Goal: Information Seeking & Learning: Learn about a topic

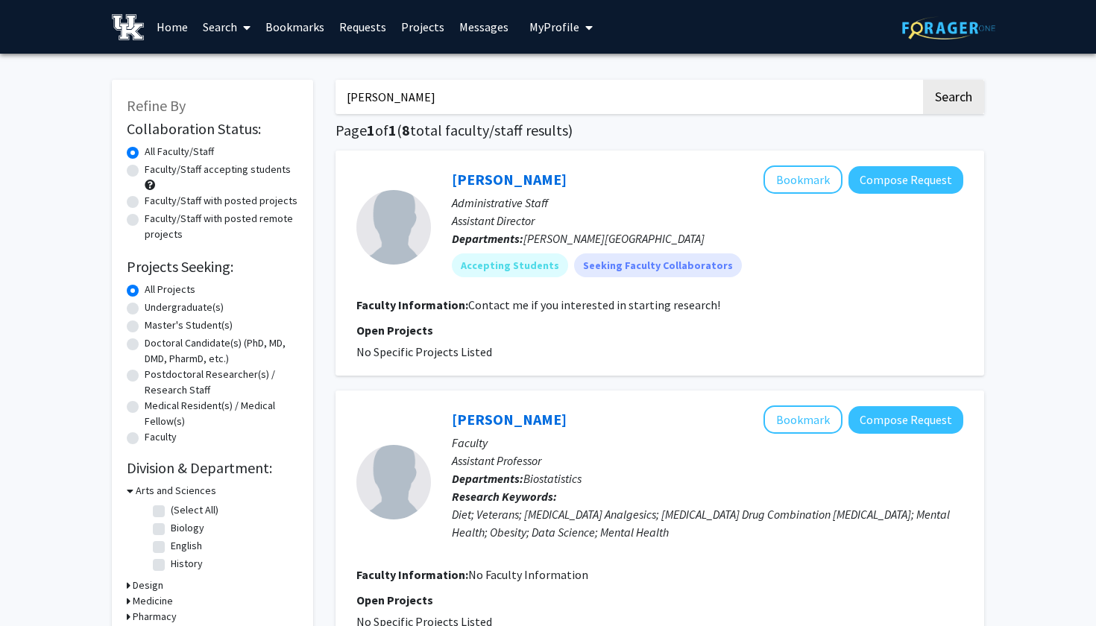
click at [372, 104] on input "Emily" at bounding box center [628, 97] width 585 height 34
type input "E"
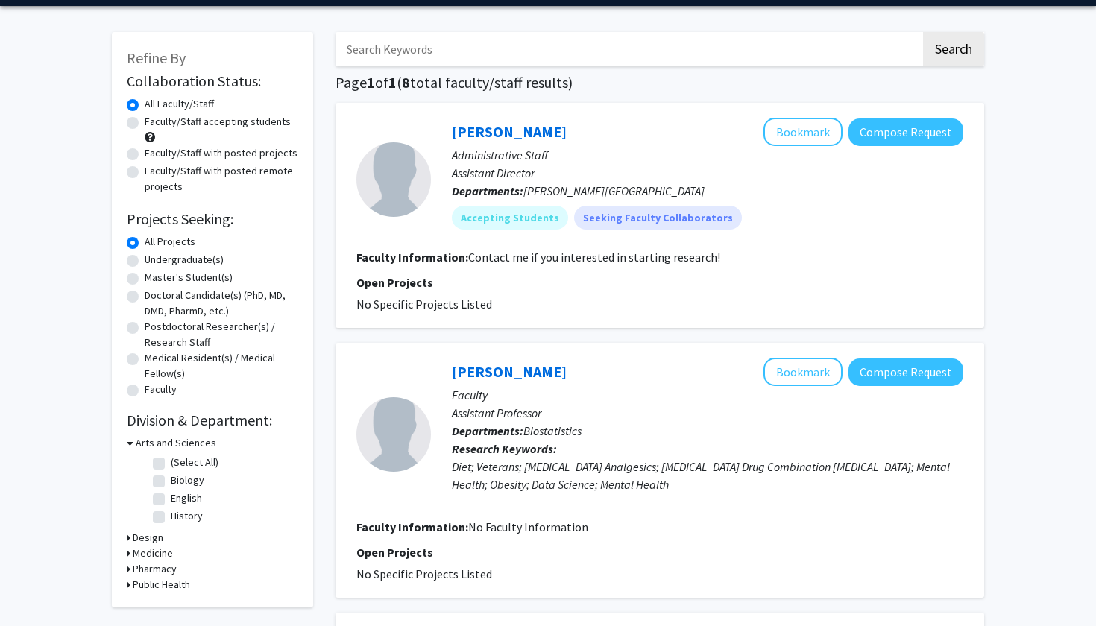
scroll to position [48, 0]
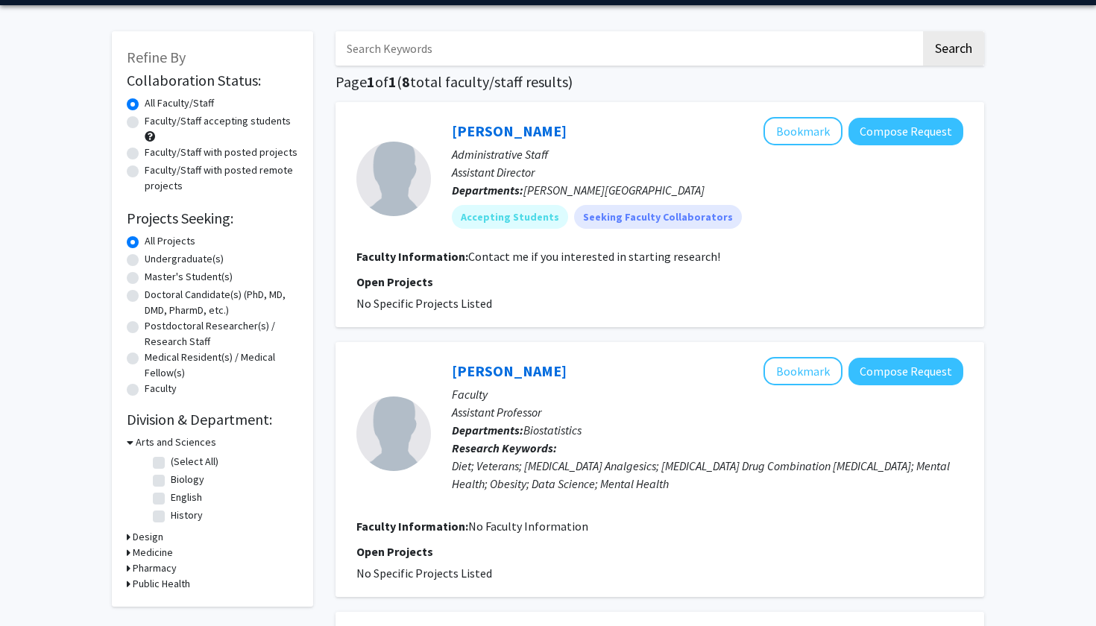
click at [145, 122] on label "Faculty/Staff accepting students" at bounding box center [218, 121] width 146 height 16
click at [145, 122] on input "Faculty/Staff accepting students" at bounding box center [150, 118] width 10 height 10
radio input "true"
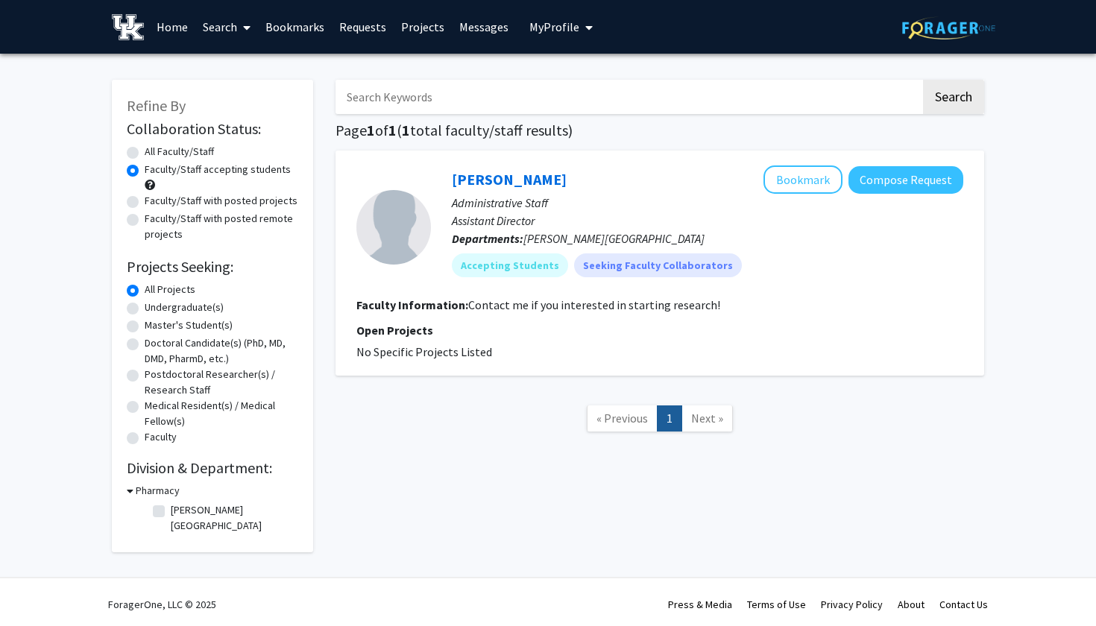
click at [629, 418] on span "« Previous" at bounding box center [622, 418] width 51 height 15
click at [175, 28] on link "Home" at bounding box center [172, 27] width 46 height 52
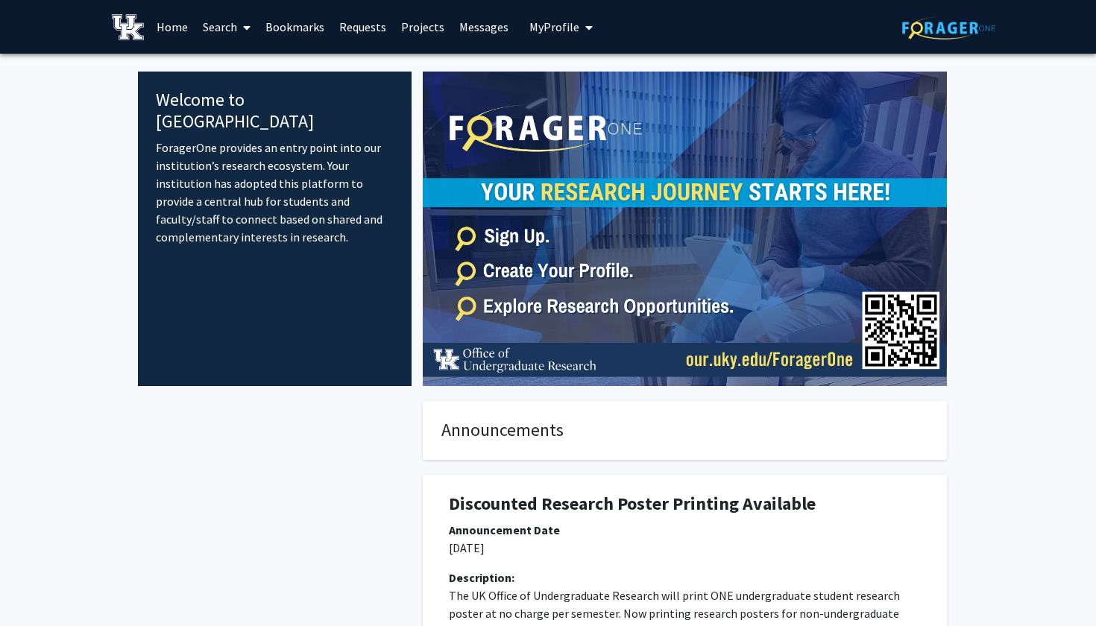
click at [230, 27] on link "Search" at bounding box center [226, 27] width 63 height 52
click at [243, 94] on span "Students" at bounding box center [240, 99] width 91 height 30
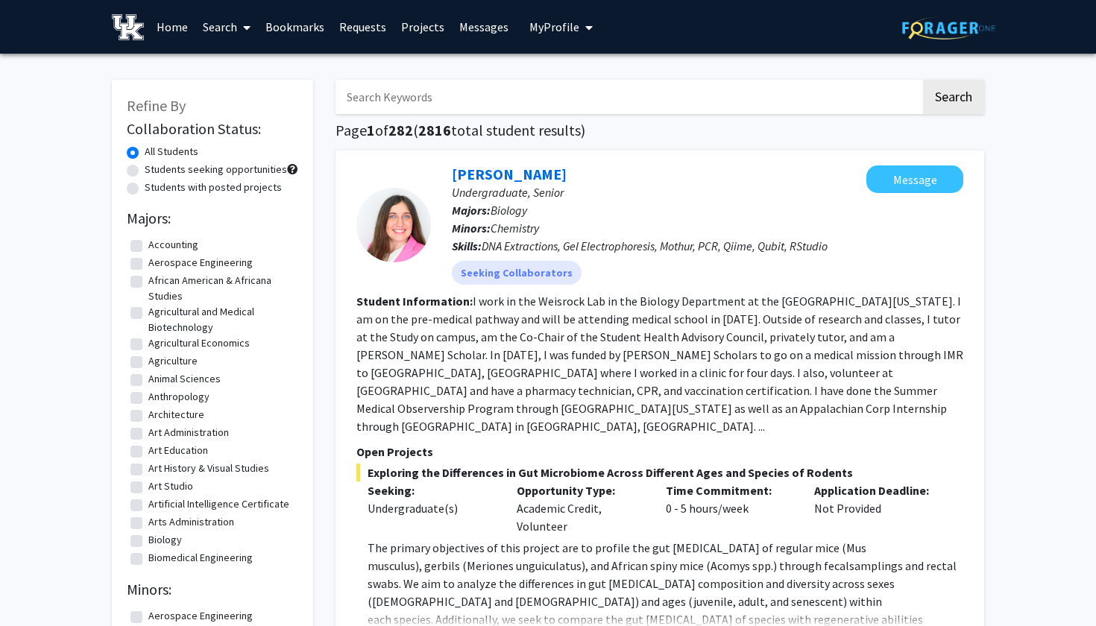
click at [237, 31] on link "Search" at bounding box center [226, 27] width 63 height 52
click at [262, 69] on span "Faculty/Staff" at bounding box center [250, 69] width 110 height 30
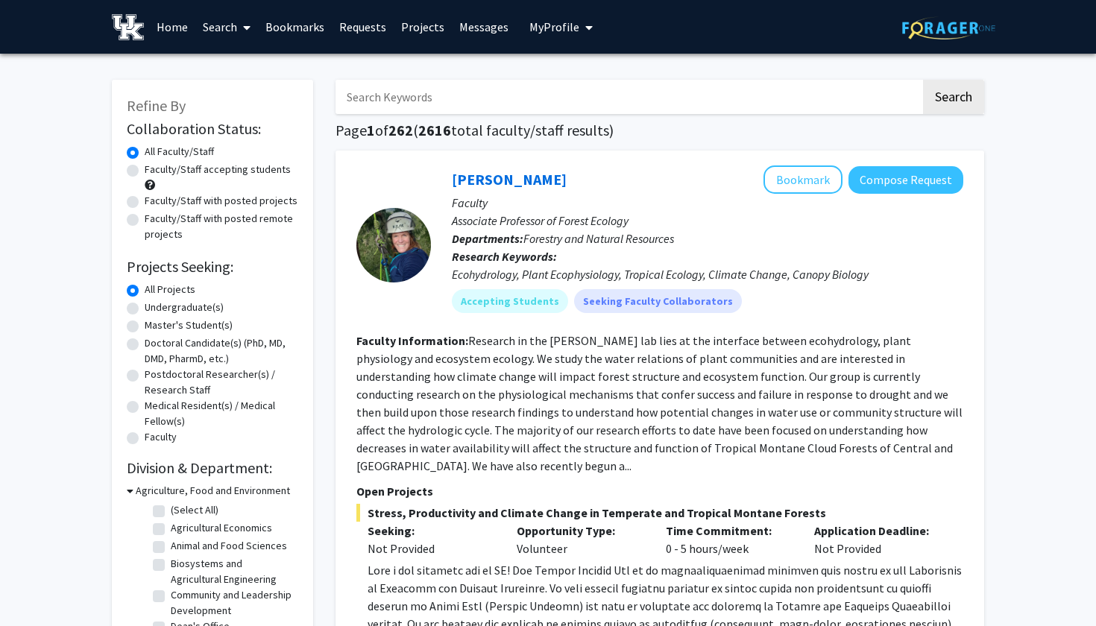
click at [145, 176] on label "Faculty/Staff accepting students" at bounding box center [218, 170] width 146 height 16
click at [145, 172] on input "Faculty/Staff accepting students" at bounding box center [150, 167] width 10 height 10
radio input "true"
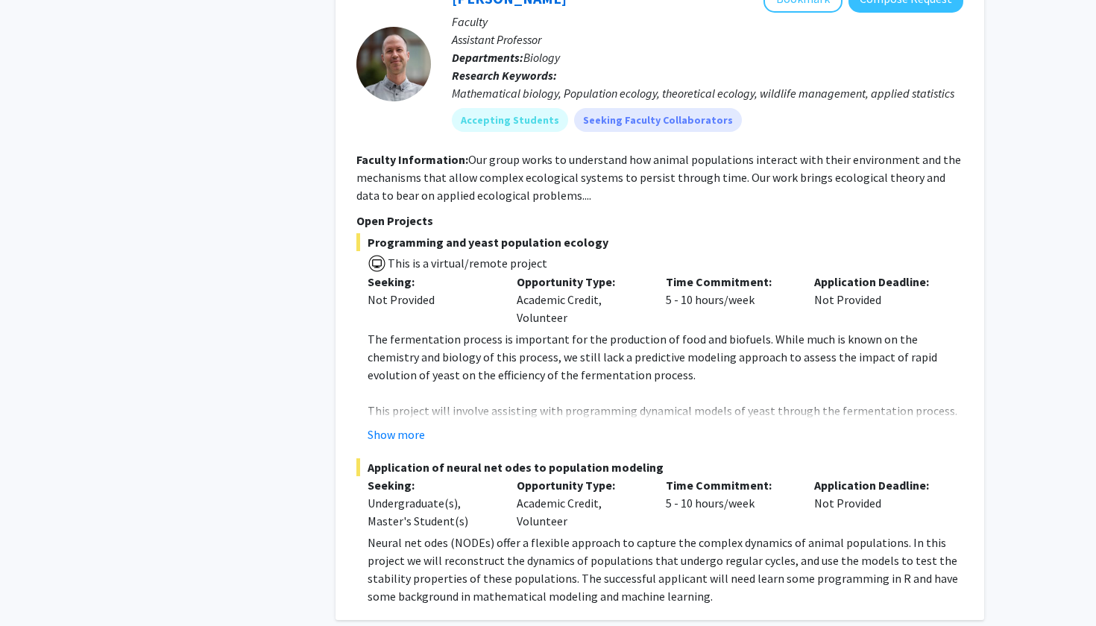
scroll to position [7886, 0]
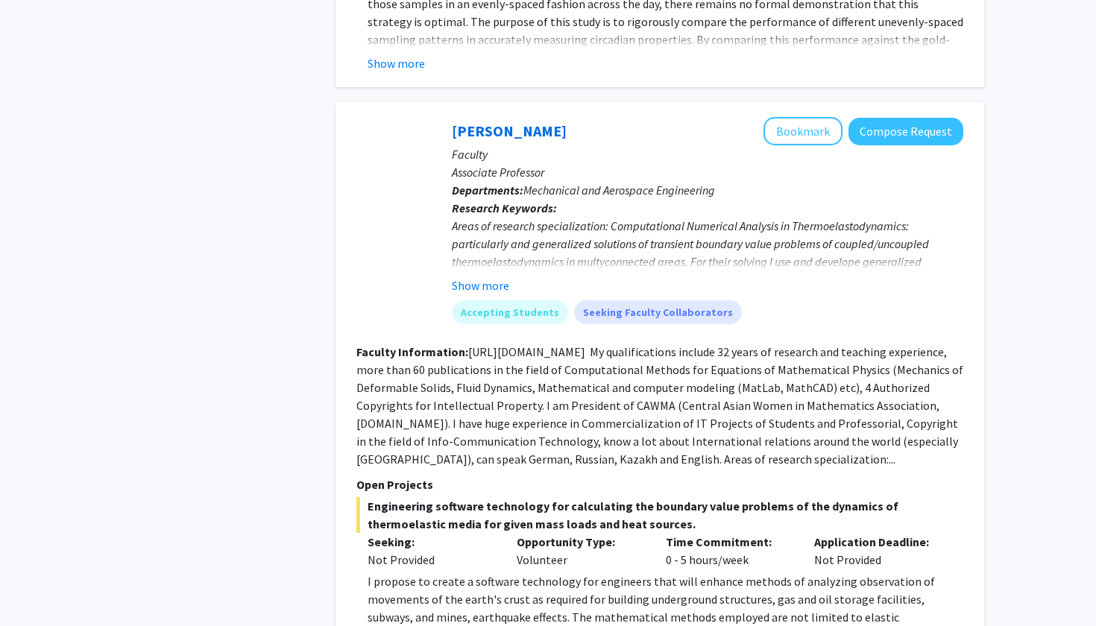
scroll to position [1223, 0]
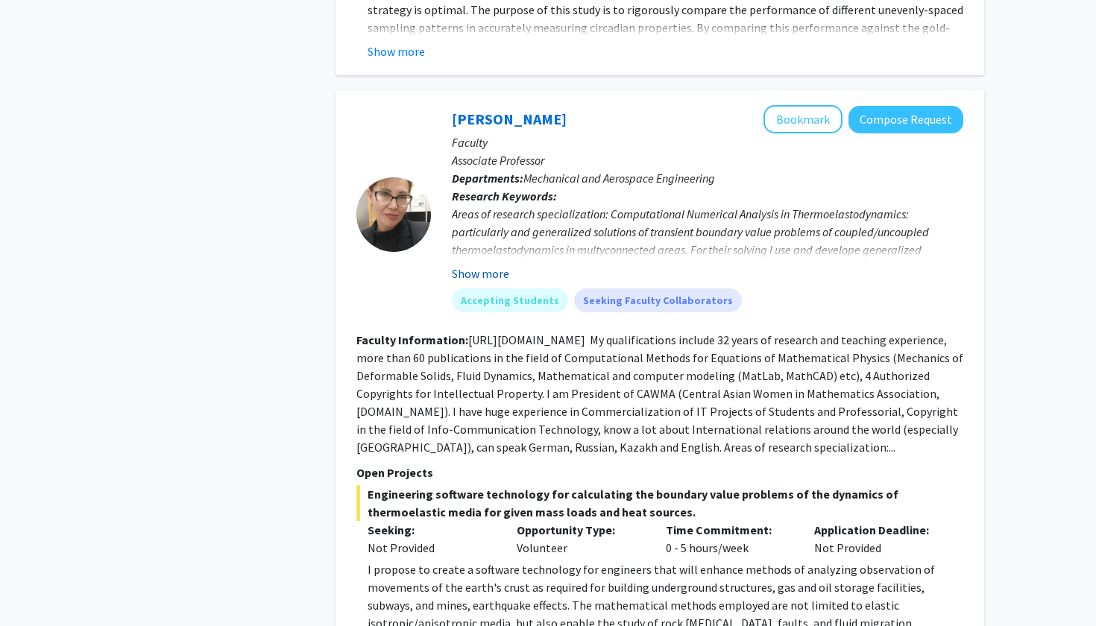
click at [482, 265] on button "Show more" at bounding box center [480, 274] width 57 height 18
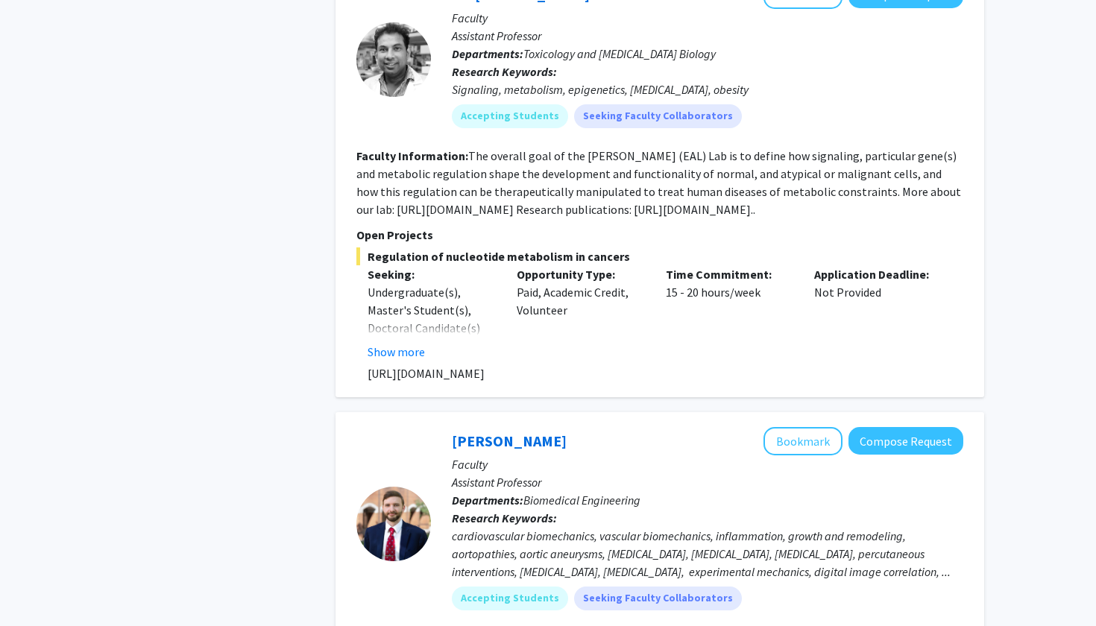
scroll to position [2883, 0]
click at [402, 344] on button "Show more" at bounding box center [396, 353] width 57 height 18
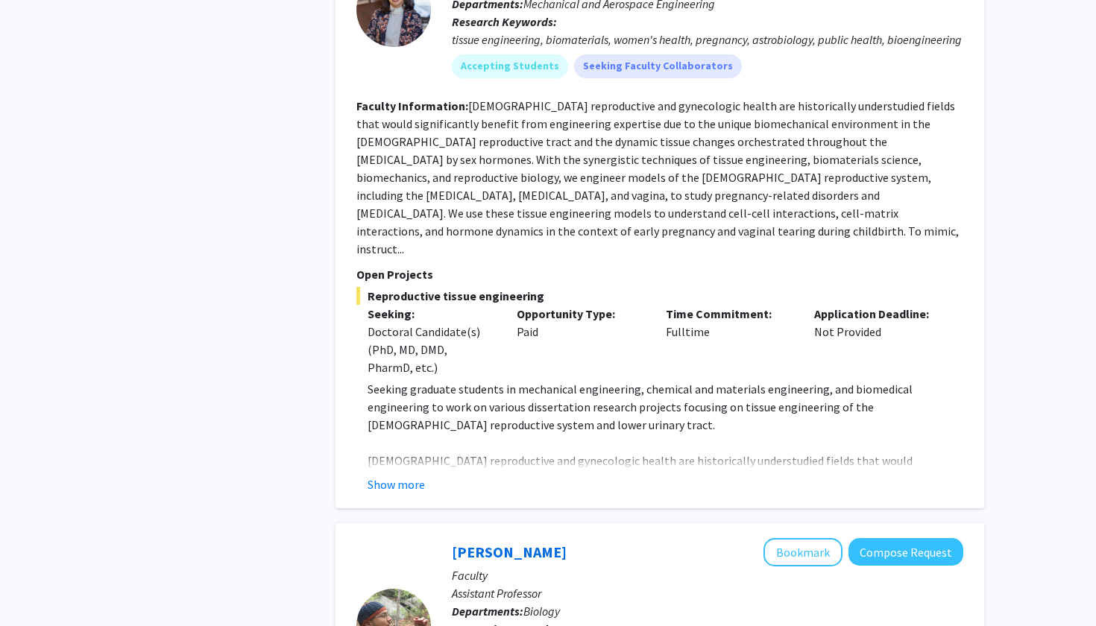
scroll to position [4120, 0]
click at [403, 475] on button "Show more" at bounding box center [396, 484] width 57 height 18
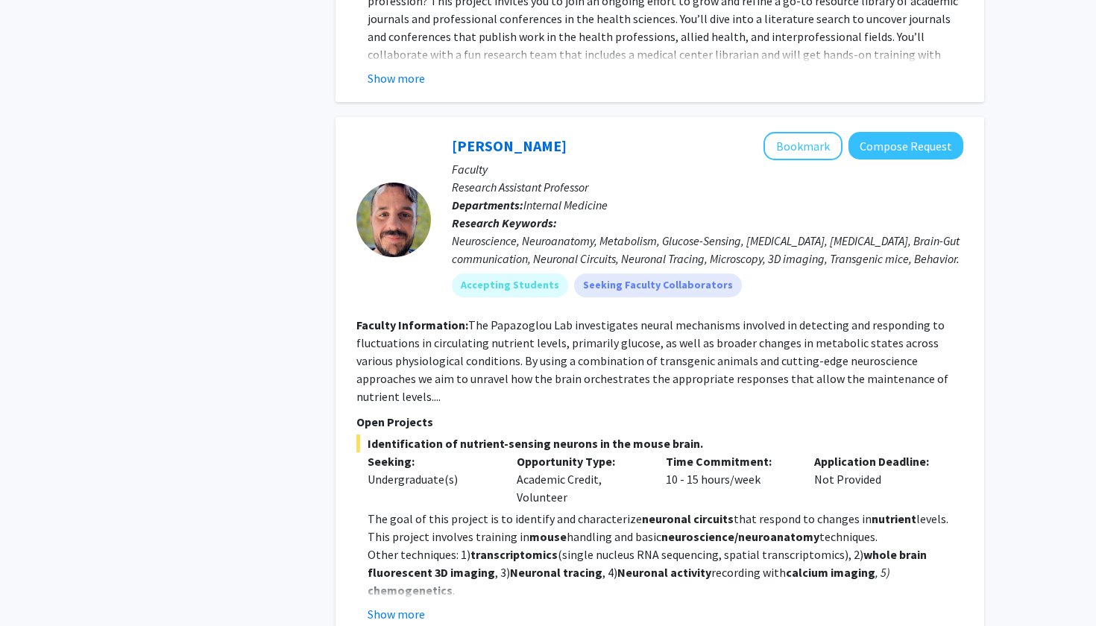
scroll to position [6015, 0]
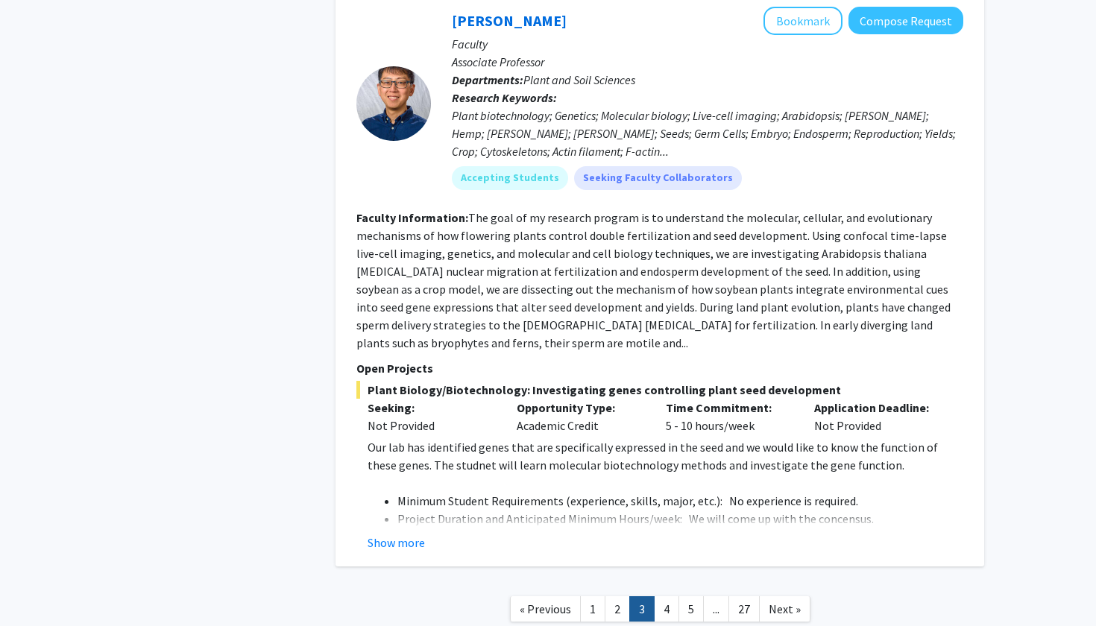
scroll to position [4945, 0]
click at [667, 597] on link "4" at bounding box center [666, 610] width 25 height 26
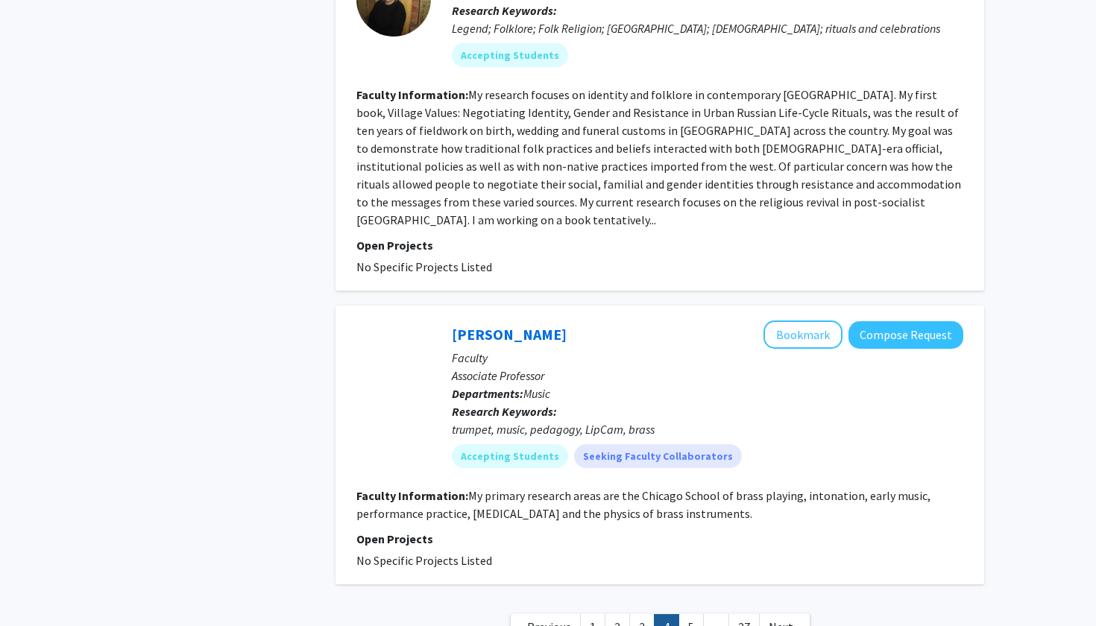
scroll to position [4026, 0]
click at [689, 615] on link "5" at bounding box center [691, 628] width 25 height 26
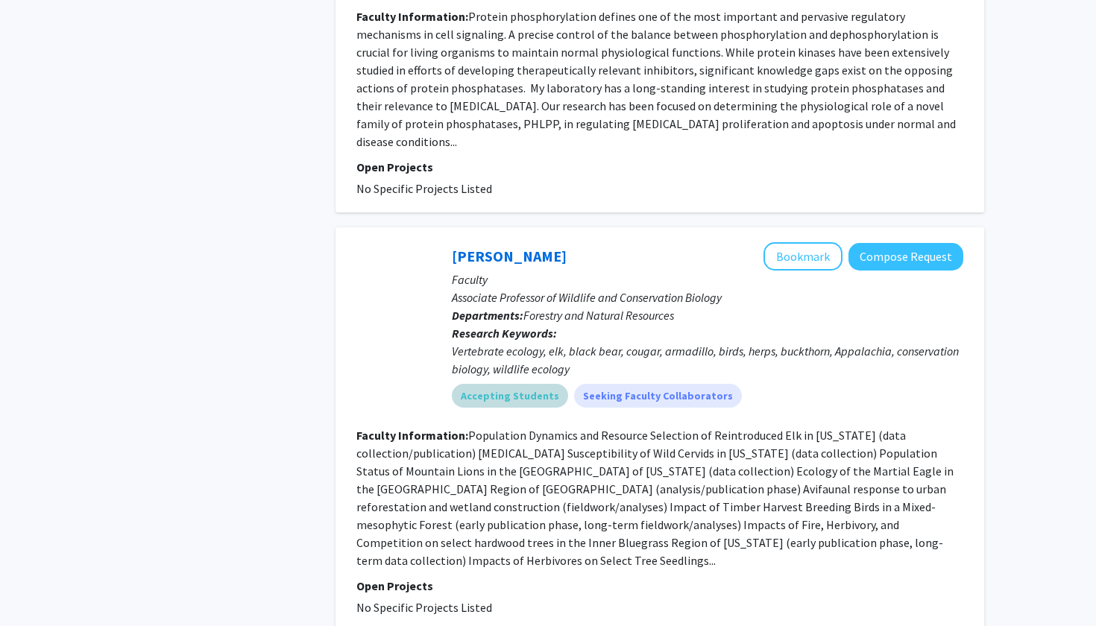
scroll to position [3408, 0]
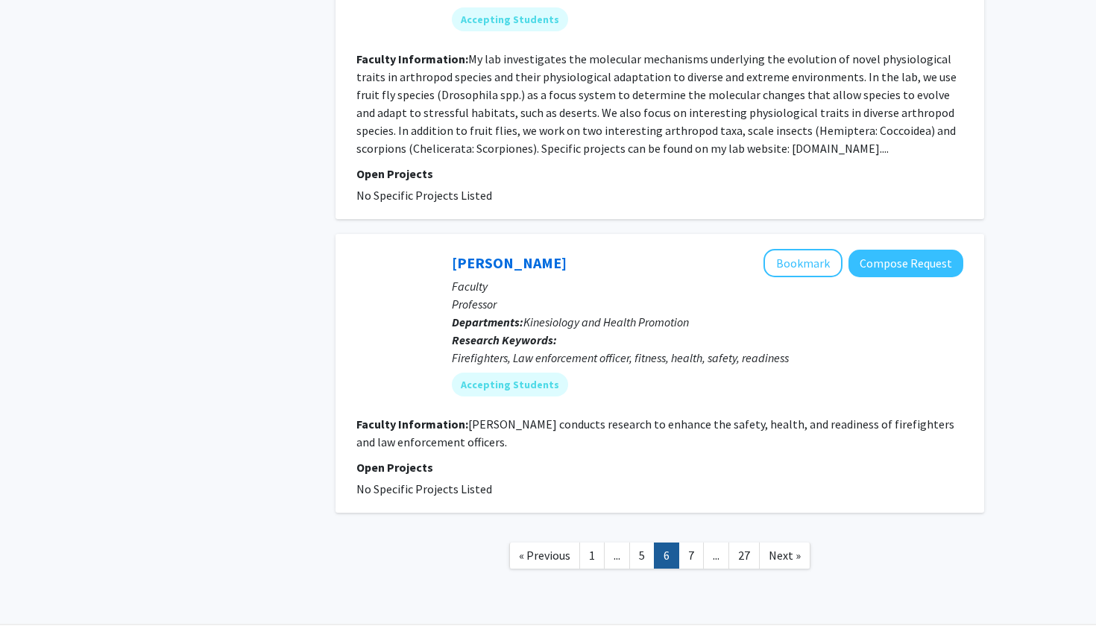
scroll to position [3276, 0]
click at [688, 544] on link "7" at bounding box center [691, 557] width 25 height 26
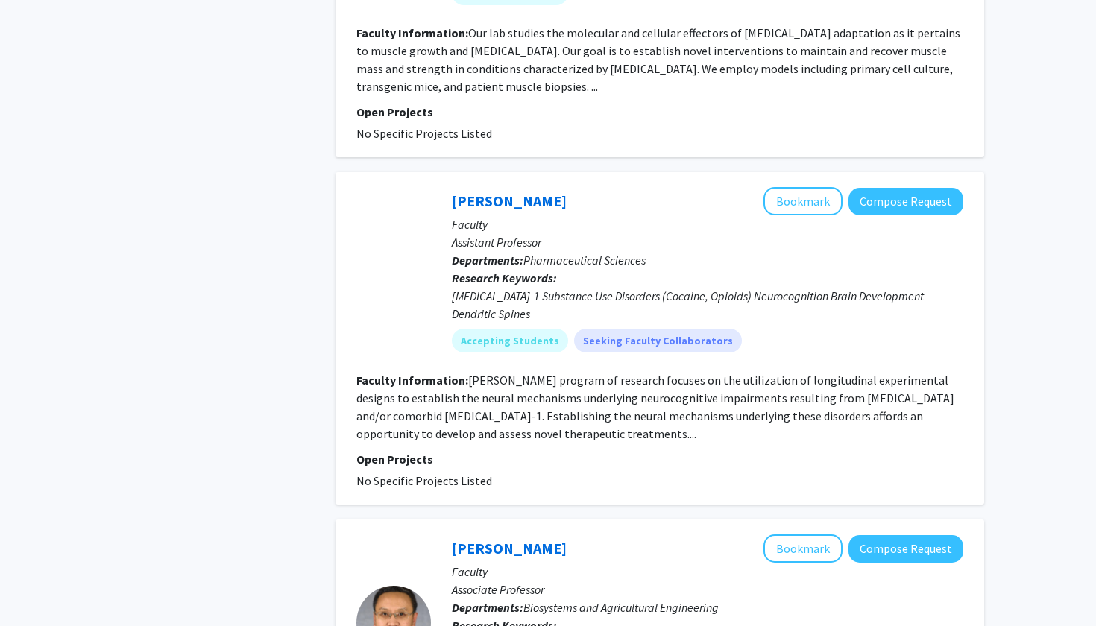
scroll to position [2315, 0]
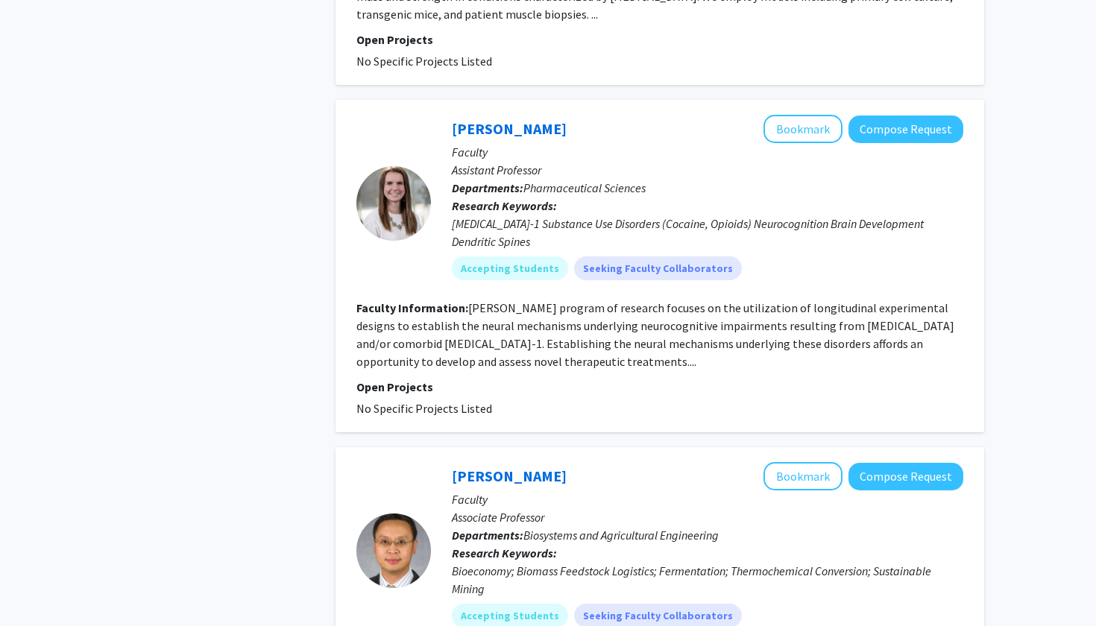
click at [530, 301] on fg-read-more "Dr. McLaurin's program of research focuses on the utilization of longitudinal e…" at bounding box center [655, 335] width 598 height 69
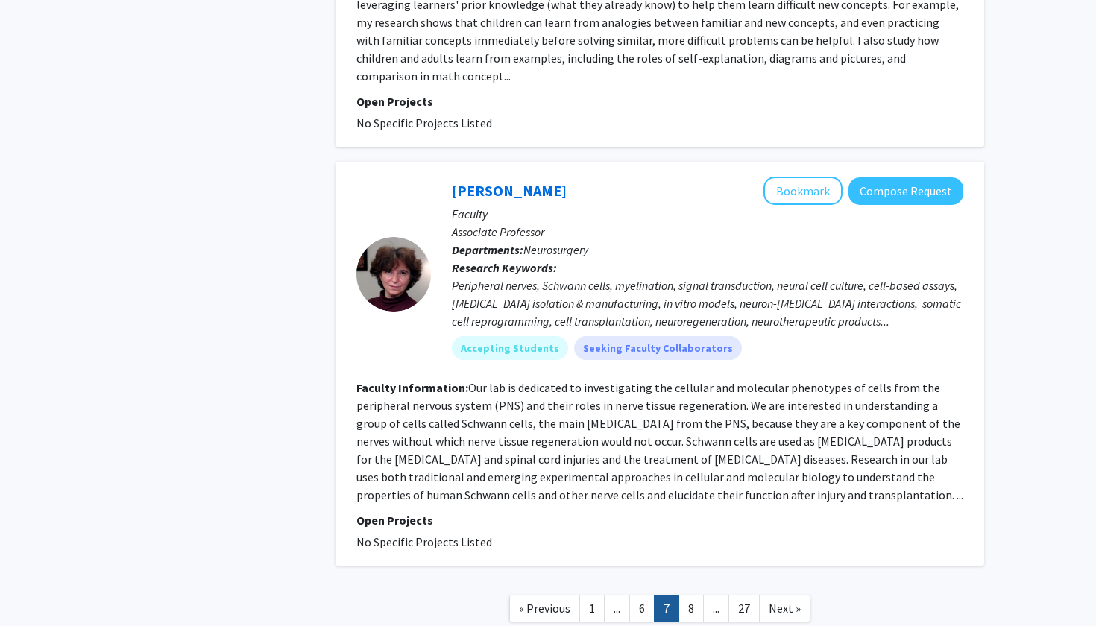
scroll to position [3419, 0]
click at [693, 597] on link "8" at bounding box center [691, 610] width 25 height 26
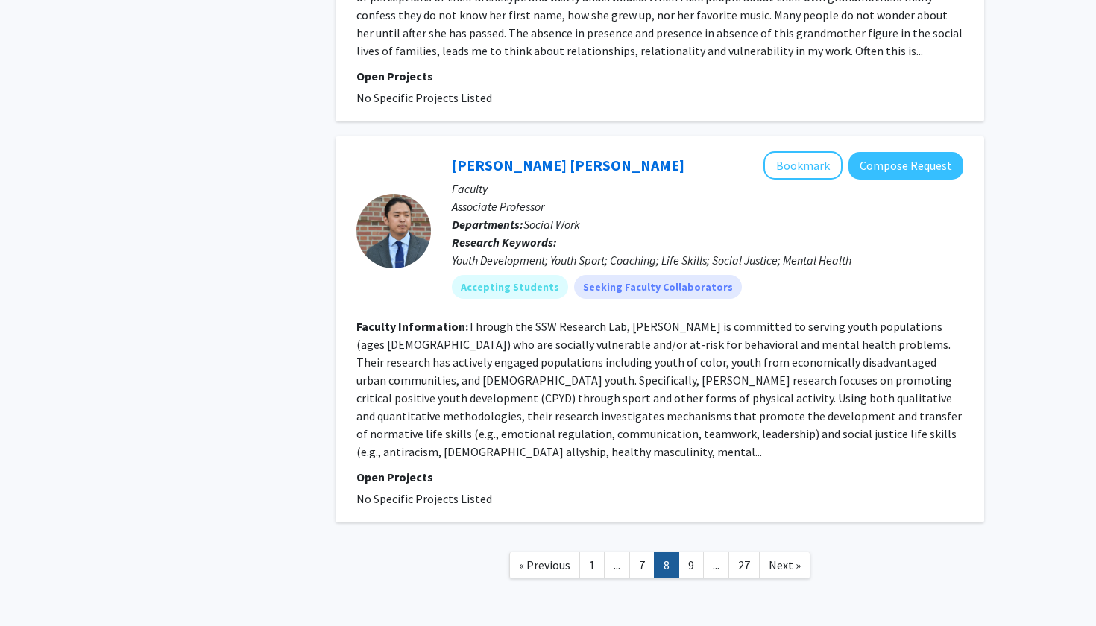
scroll to position [3330, 0]
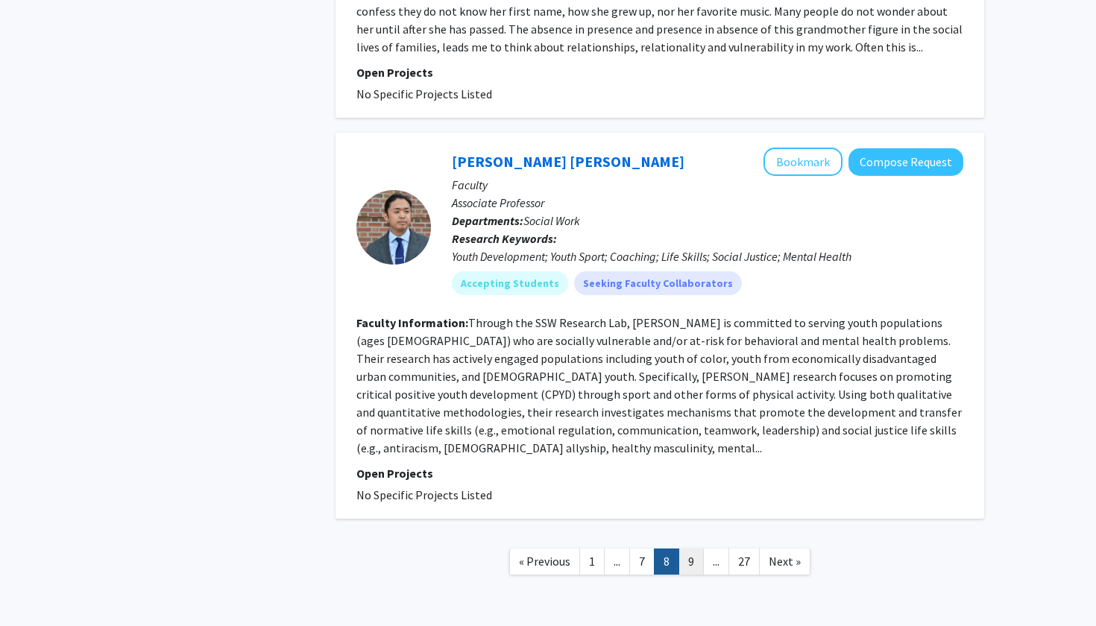
click at [690, 549] on link "9" at bounding box center [691, 562] width 25 height 26
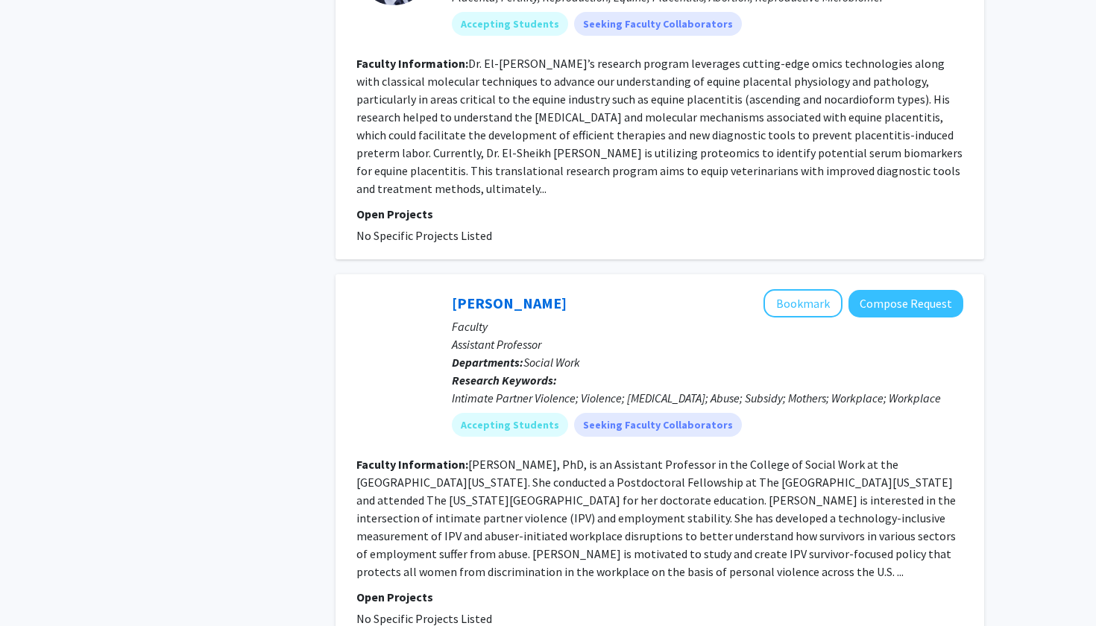
scroll to position [3282, 0]
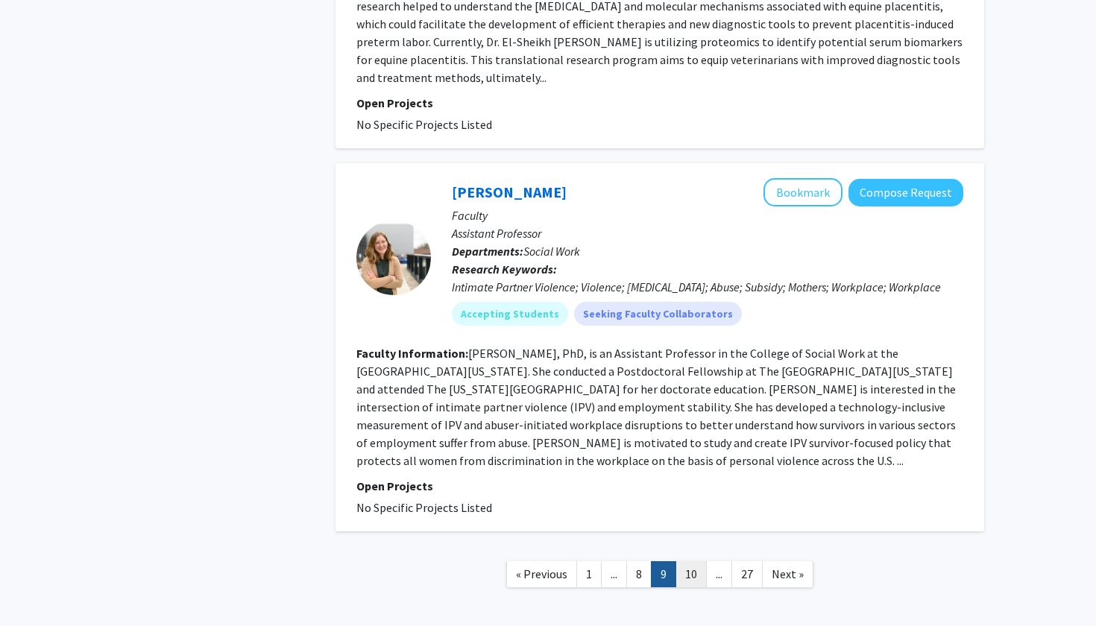
click at [689, 561] on link "10" at bounding box center [691, 574] width 31 height 26
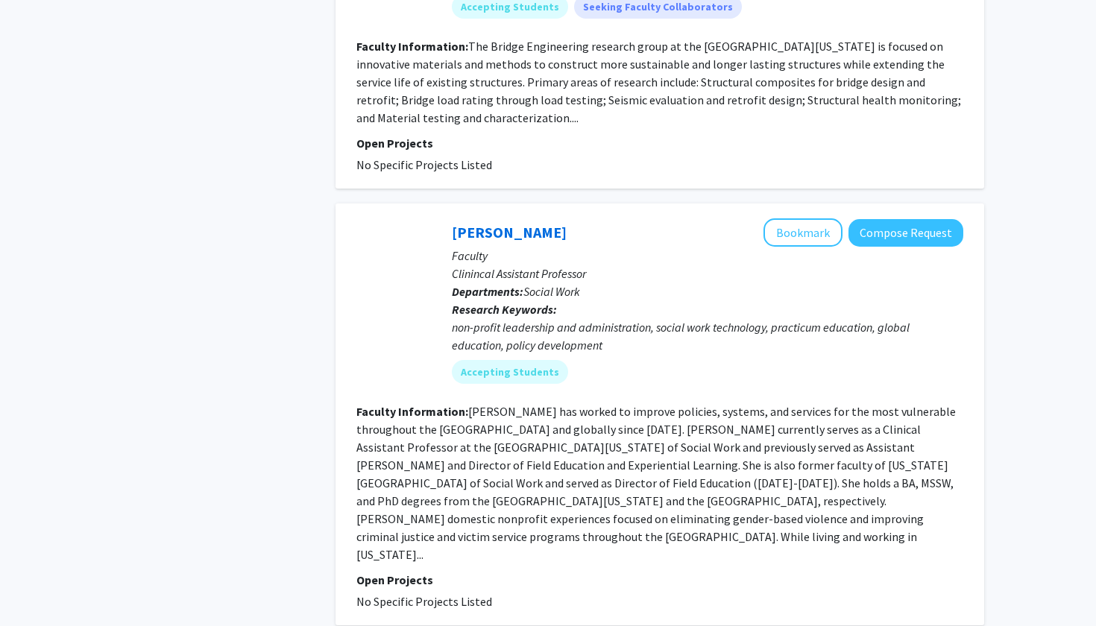
scroll to position [3458, 0]
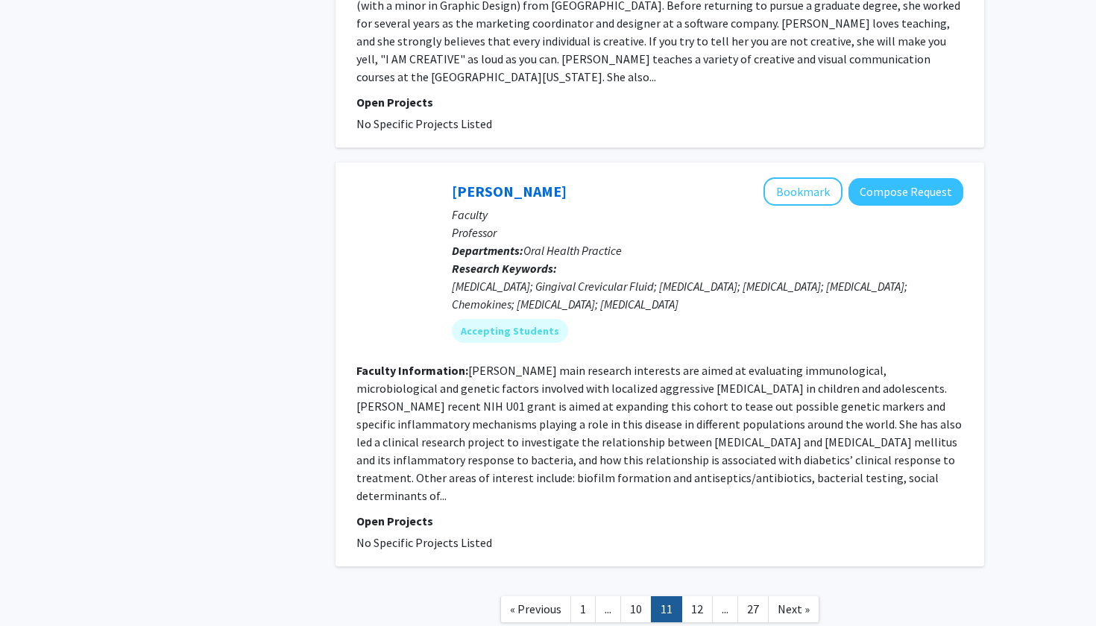
scroll to position [3222, 0]
click at [696, 597] on link "12" at bounding box center [697, 610] width 31 height 26
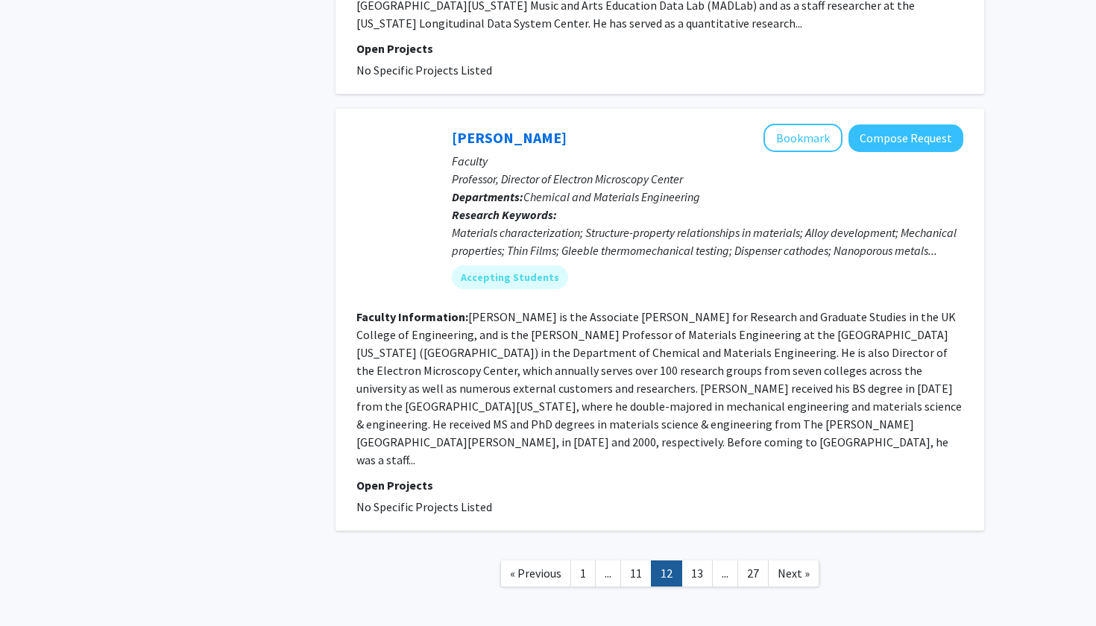
scroll to position [3425, 0]
click at [698, 561] on link "13" at bounding box center [697, 574] width 31 height 26
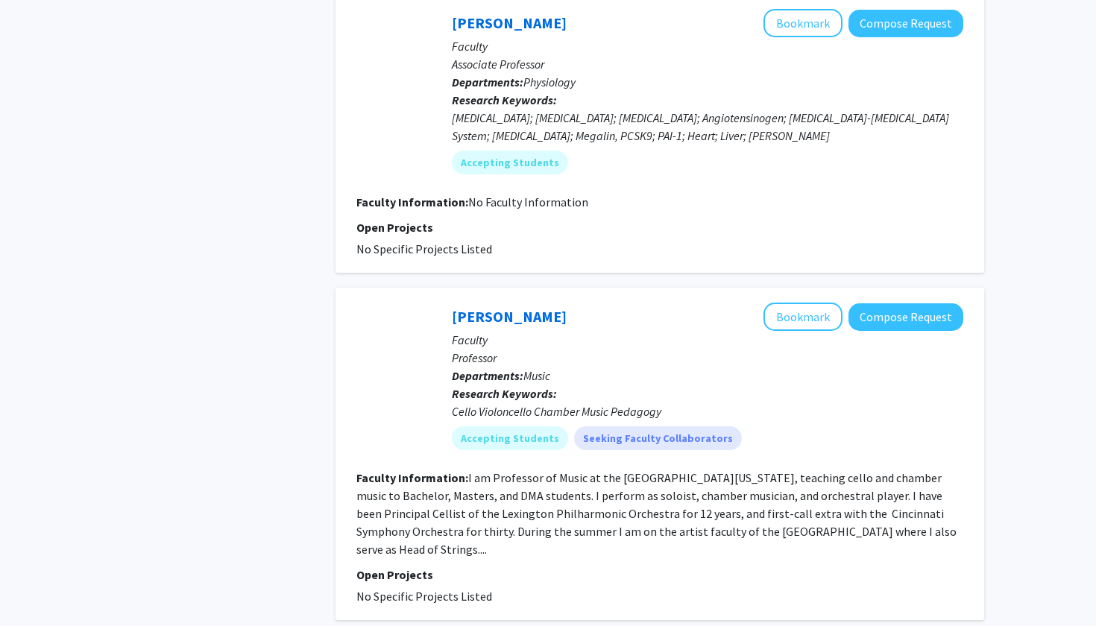
scroll to position [3383, 0]
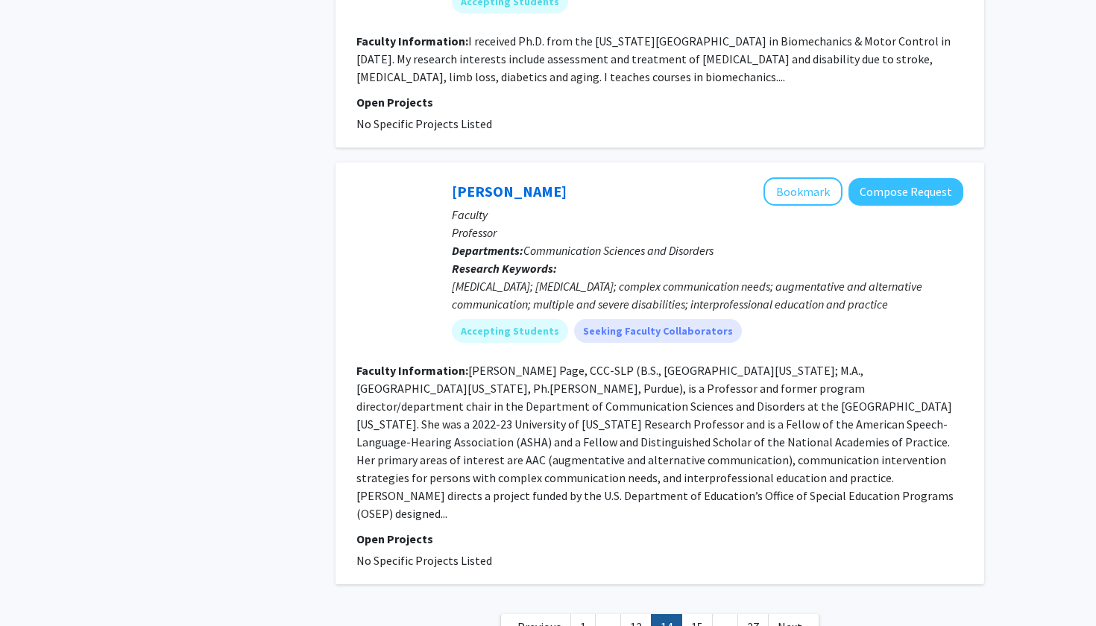
scroll to position [3496, 0]
click at [696, 615] on link "15" at bounding box center [697, 628] width 31 height 26
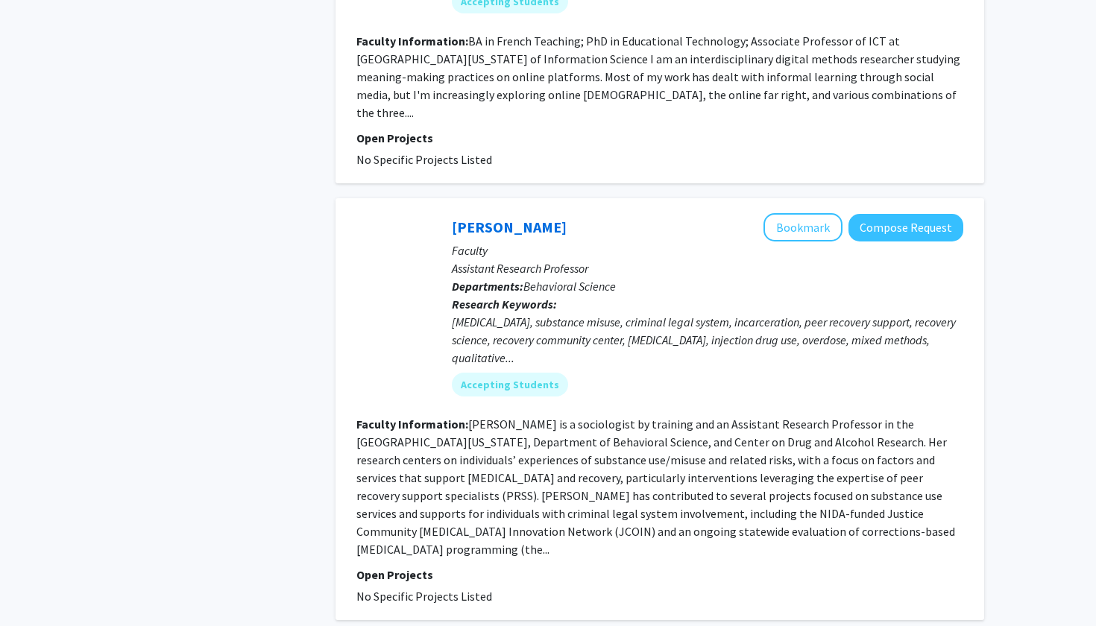
scroll to position [3329, 0]
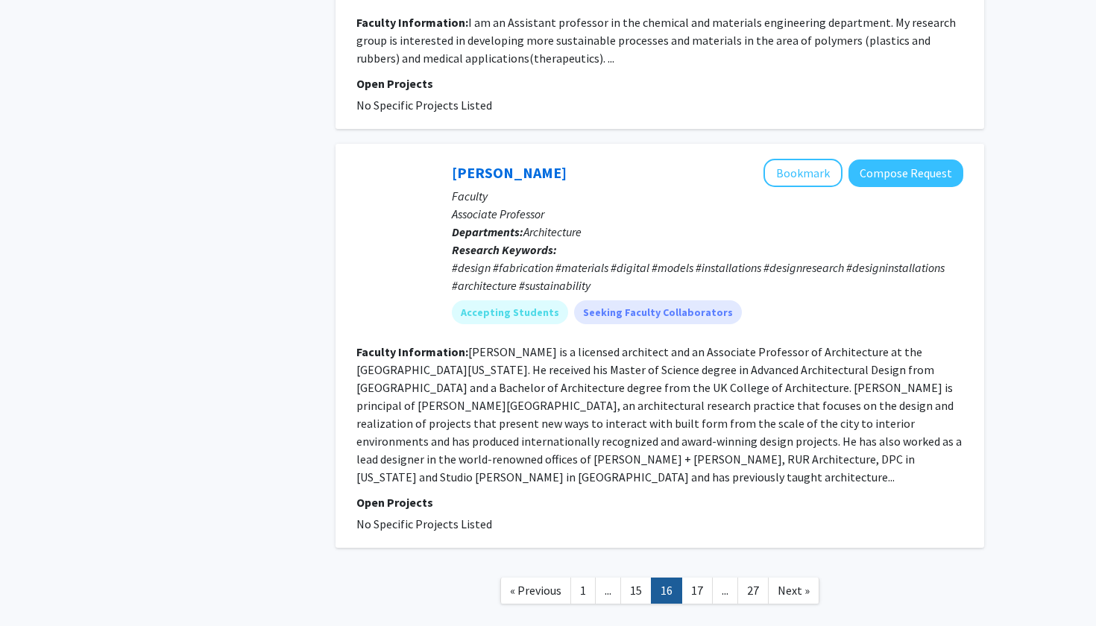
scroll to position [3514, 0]
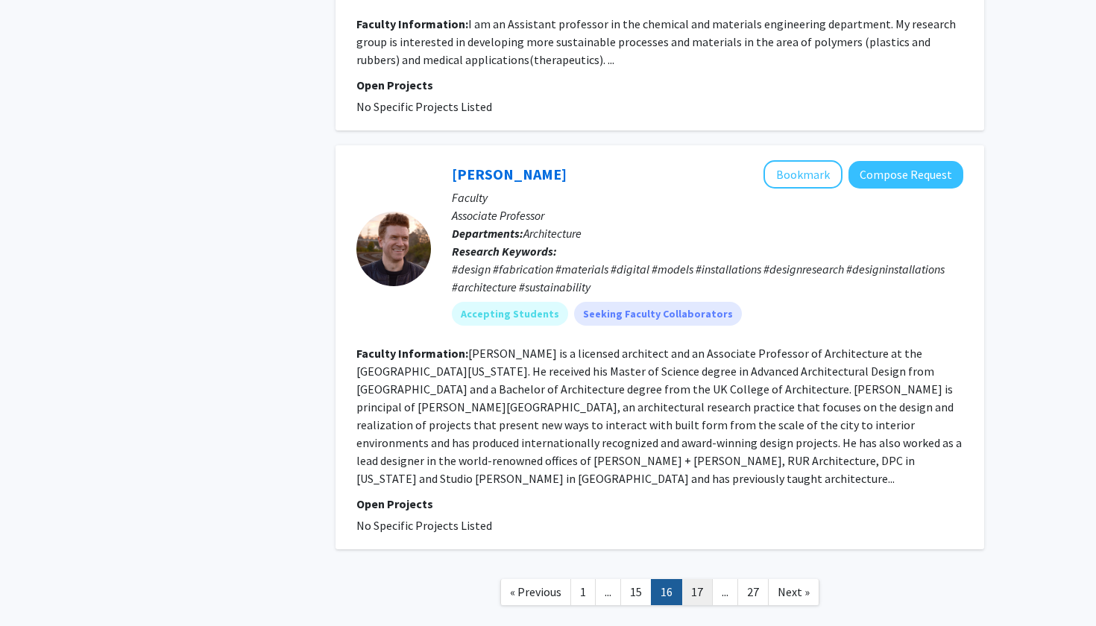
click at [693, 579] on link "17" at bounding box center [697, 592] width 31 height 26
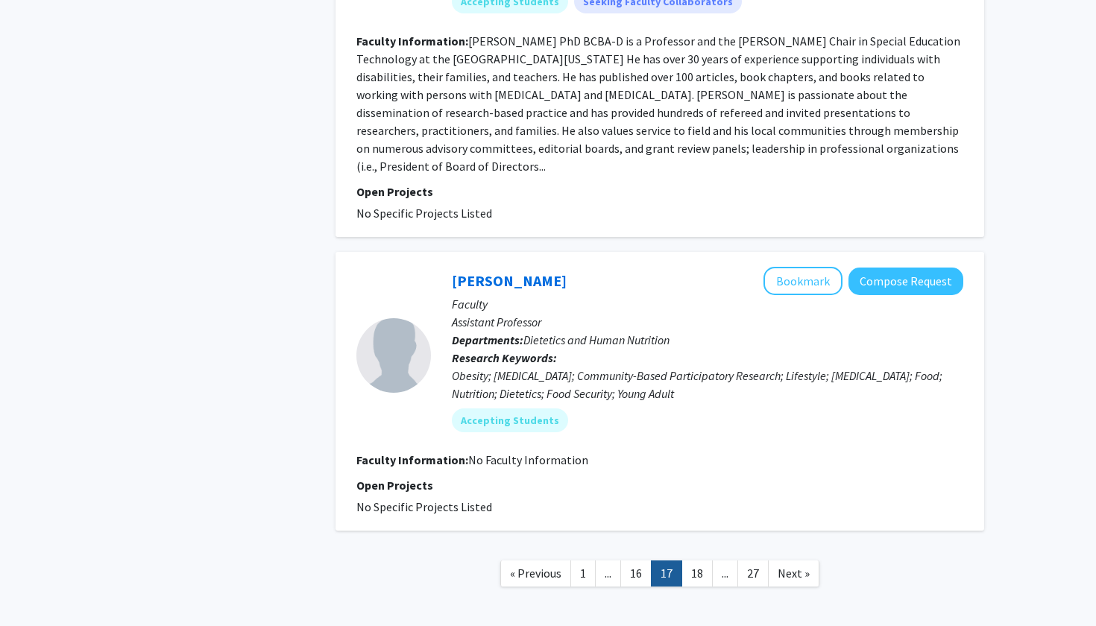
scroll to position [2954, 0]
click at [696, 561] on link "18" at bounding box center [697, 574] width 31 height 26
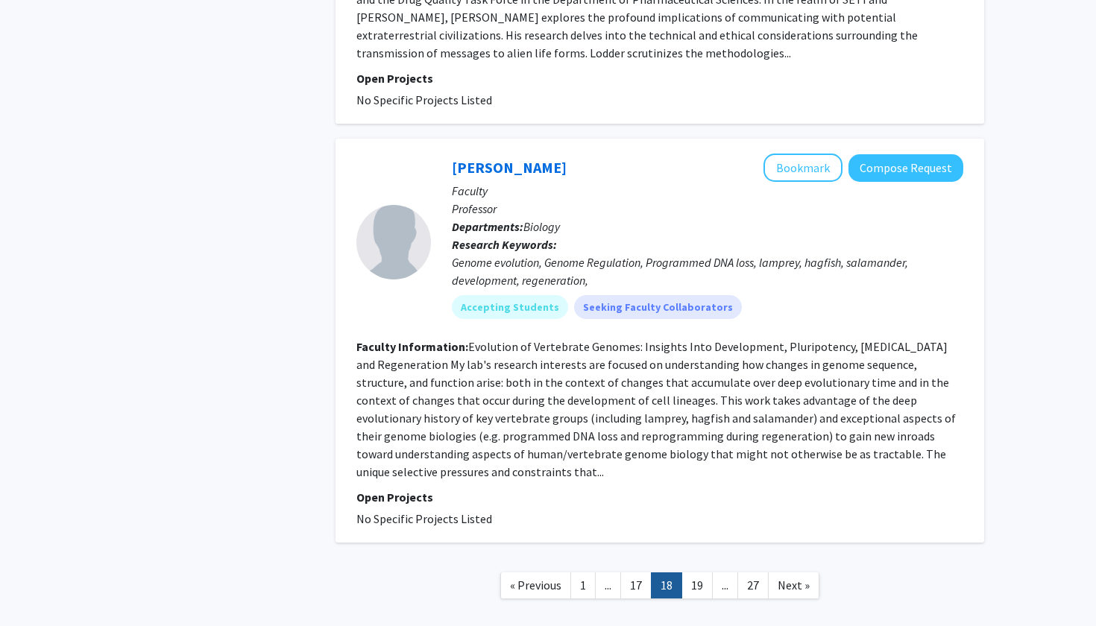
scroll to position [3193, 0]
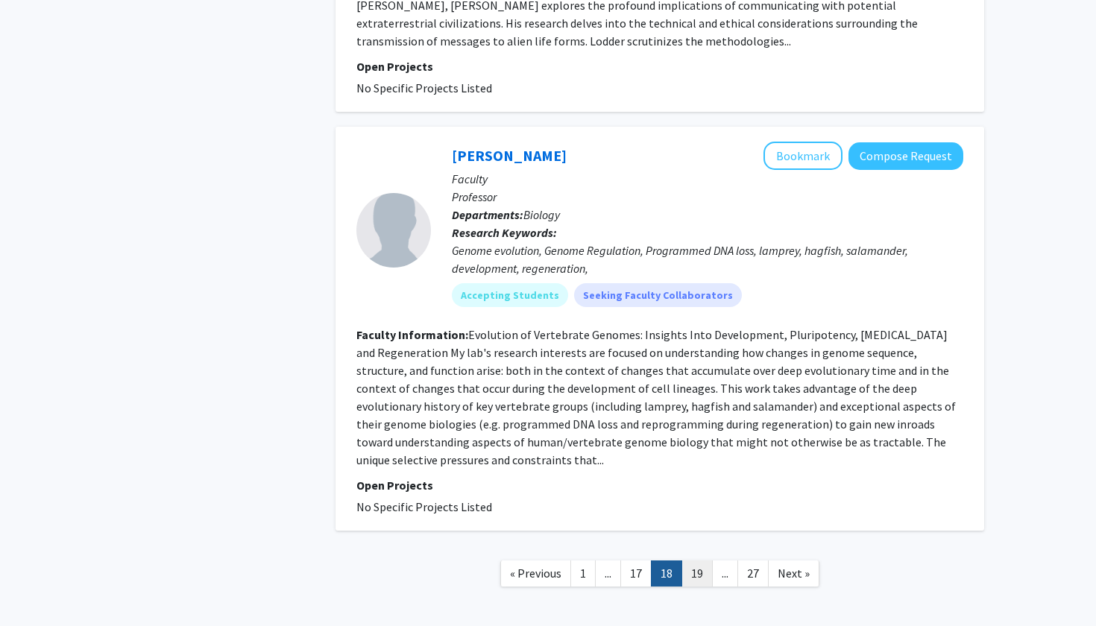
click at [701, 561] on link "19" at bounding box center [697, 574] width 31 height 26
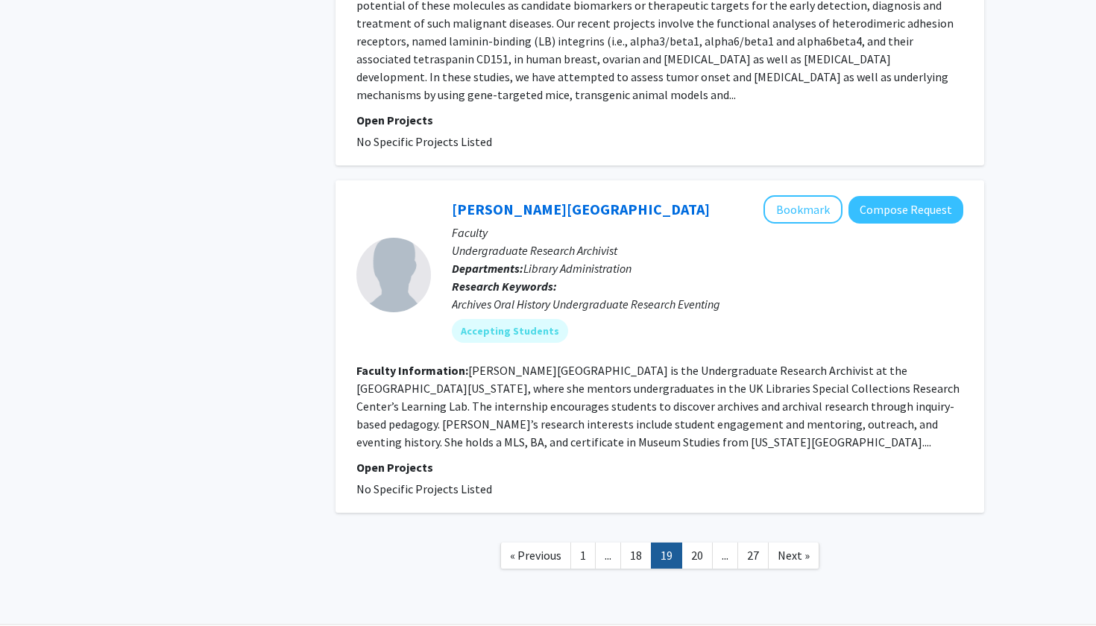
scroll to position [3186, 0]
click at [696, 544] on link "20" at bounding box center [697, 557] width 31 height 26
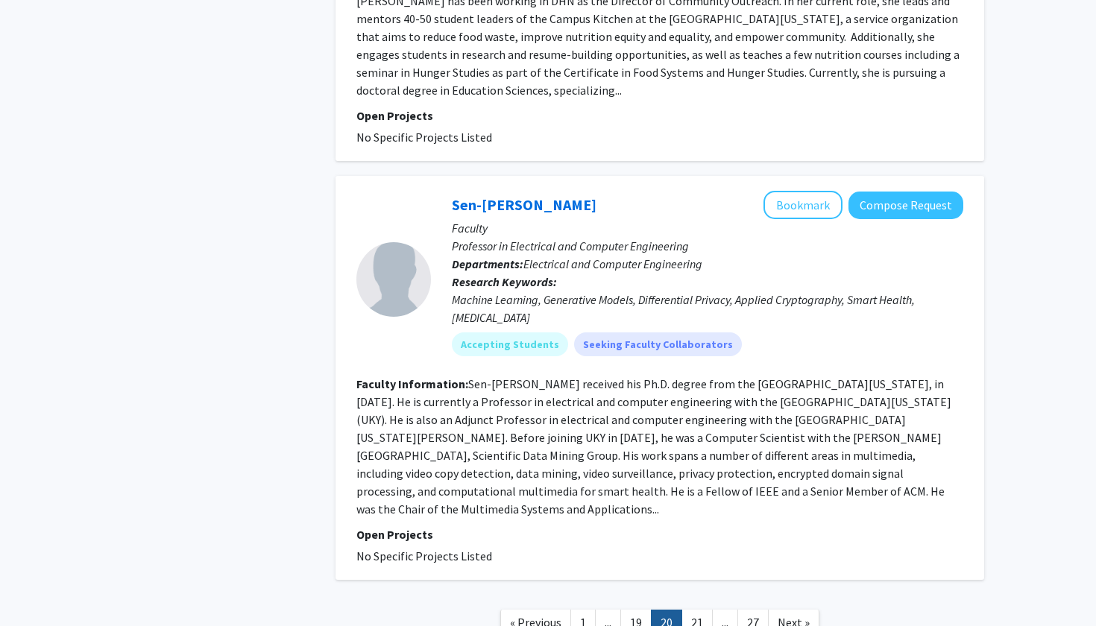
scroll to position [3473, 0]
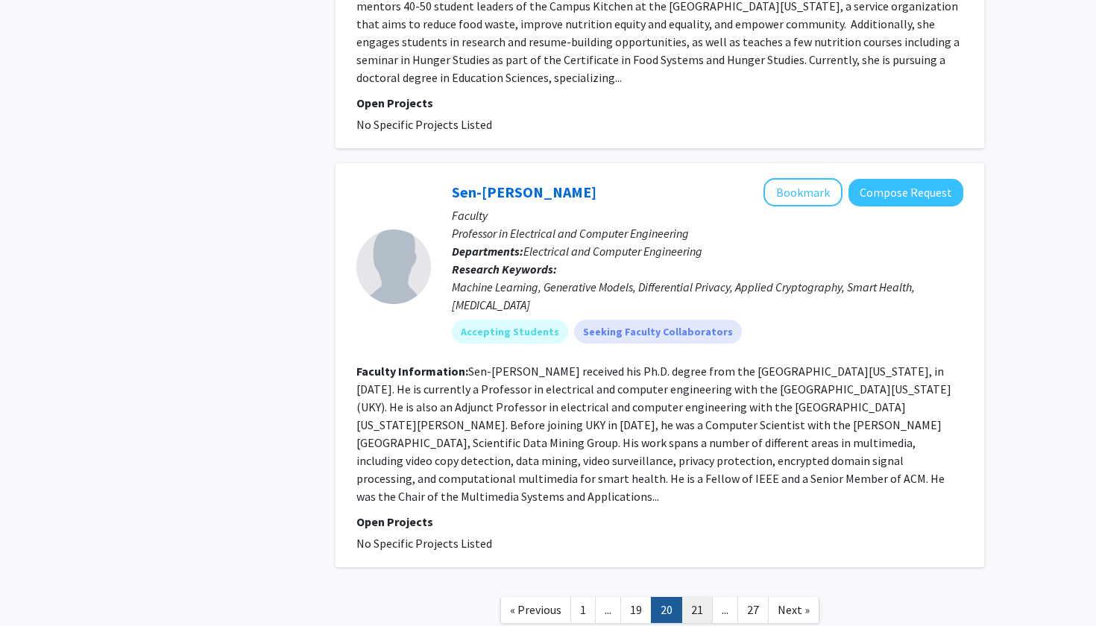
click at [693, 597] on link "21" at bounding box center [697, 610] width 31 height 26
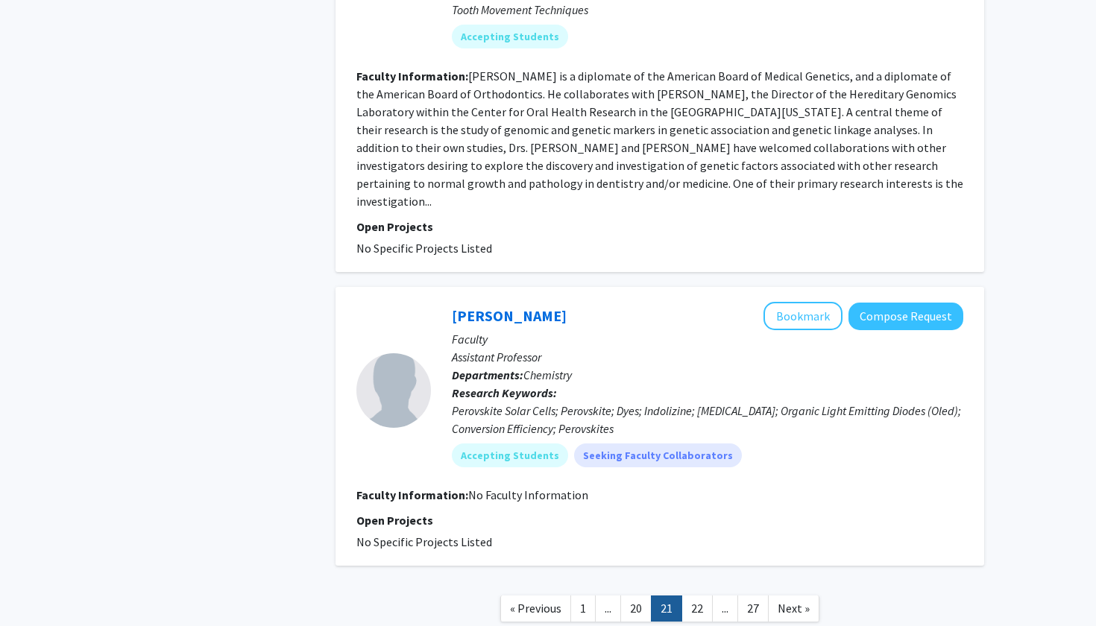
scroll to position [3312, 0]
click at [698, 597] on link "22" at bounding box center [697, 610] width 31 height 26
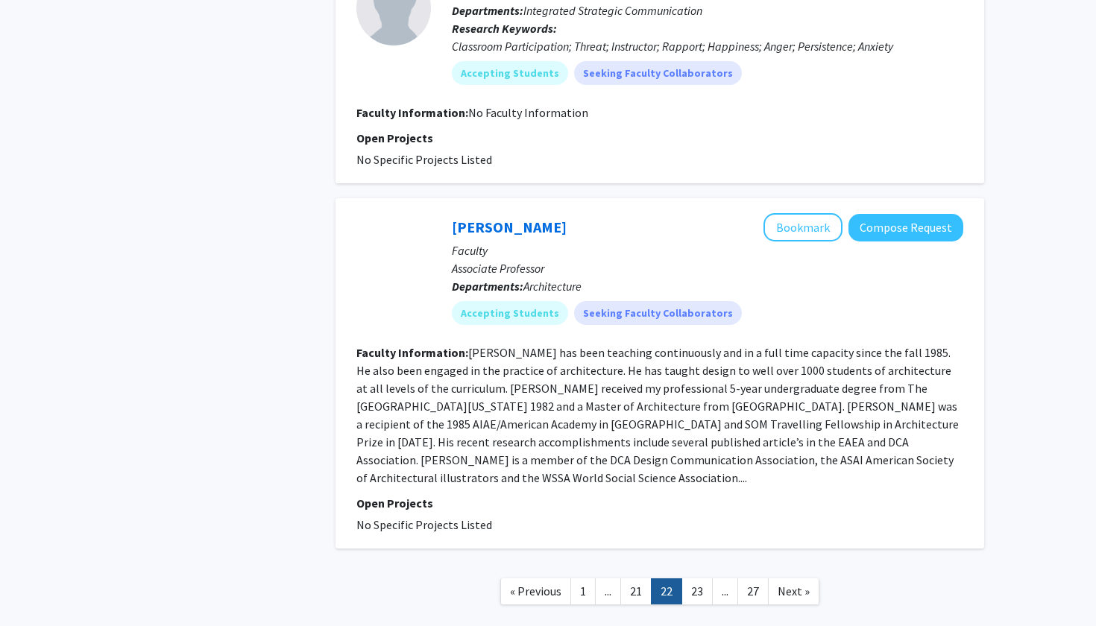
scroll to position [2989, 0]
click at [695, 579] on link "23" at bounding box center [697, 592] width 31 height 26
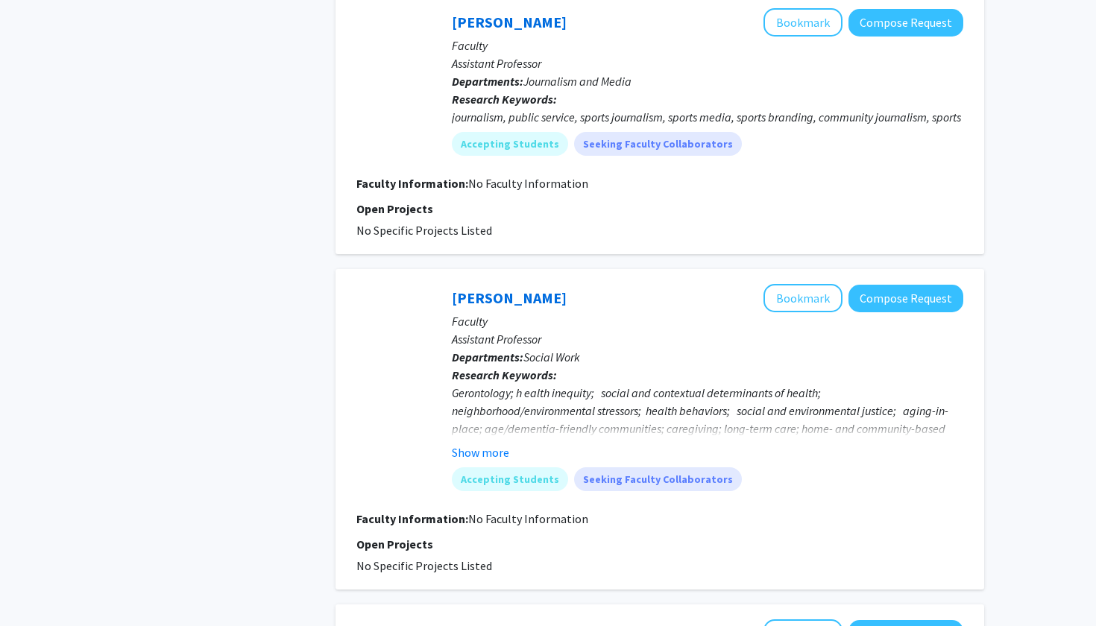
scroll to position [1509, 0]
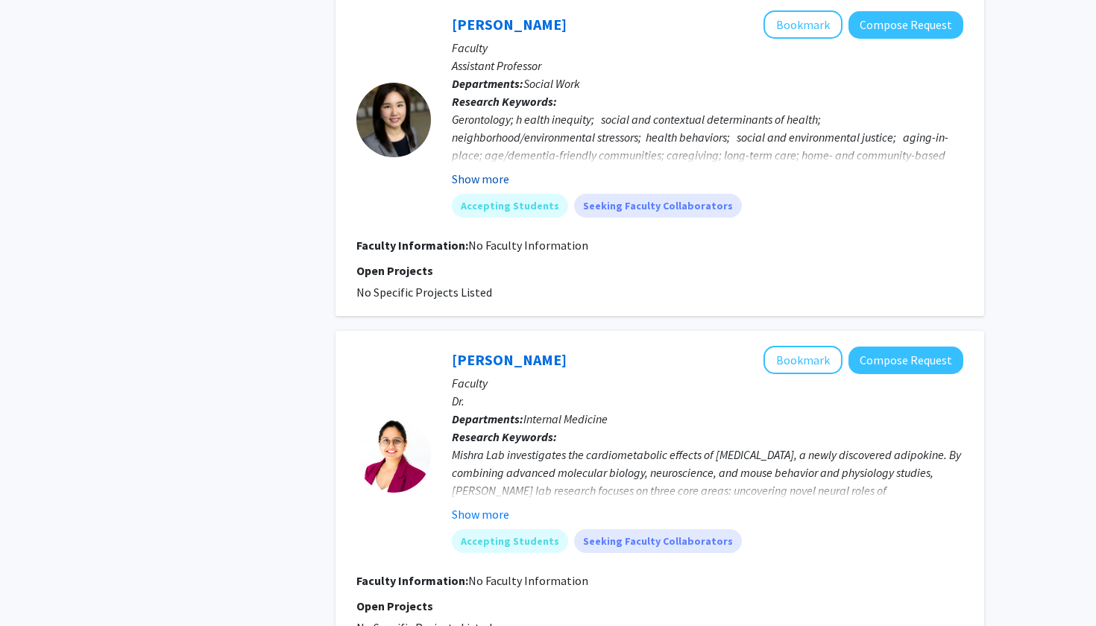
click at [485, 170] on button "Show more" at bounding box center [480, 179] width 57 height 18
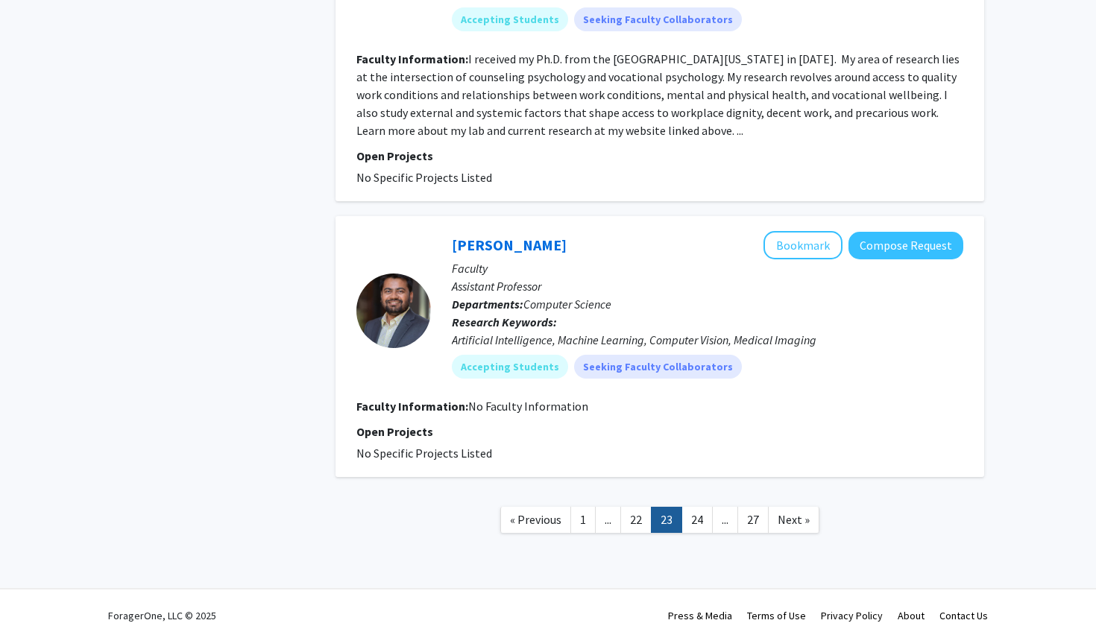
scroll to position [2876, 0]
click at [702, 516] on link "24" at bounding box center [697, 521] width 31 height 26
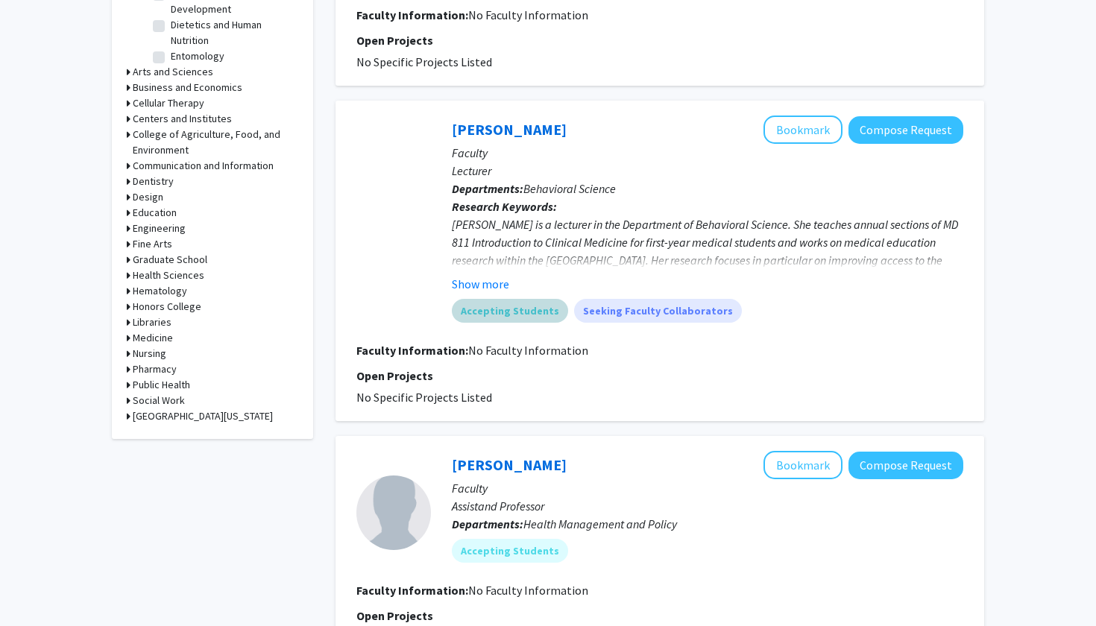
scroll to position [585, 0]
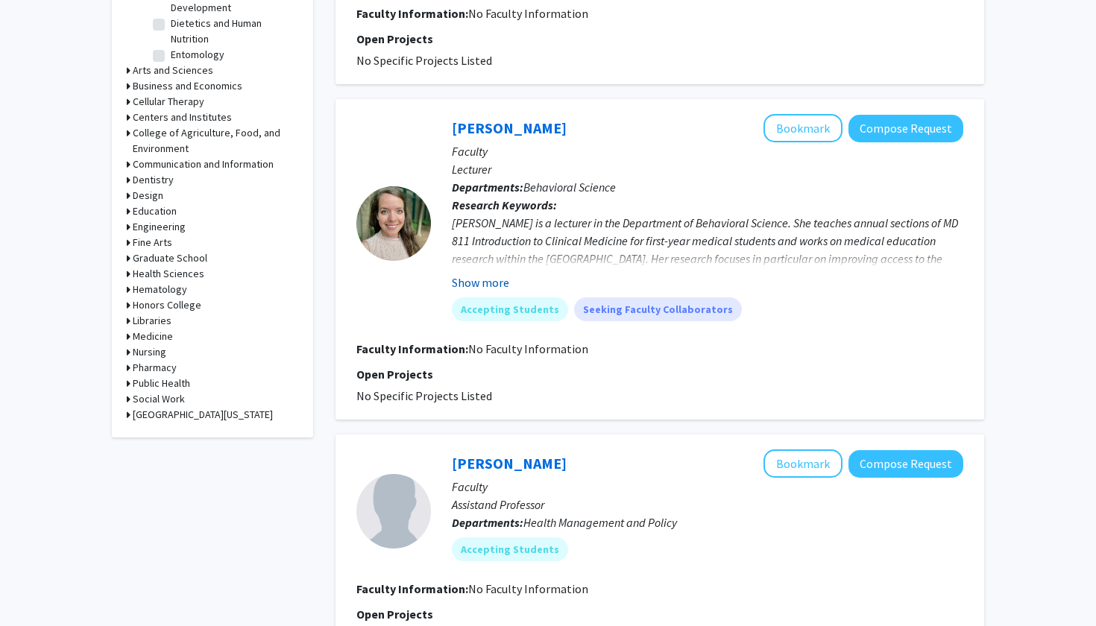
click at [485, 286] on button "Show more" at bounding box center [480, 283] width 57 height 18
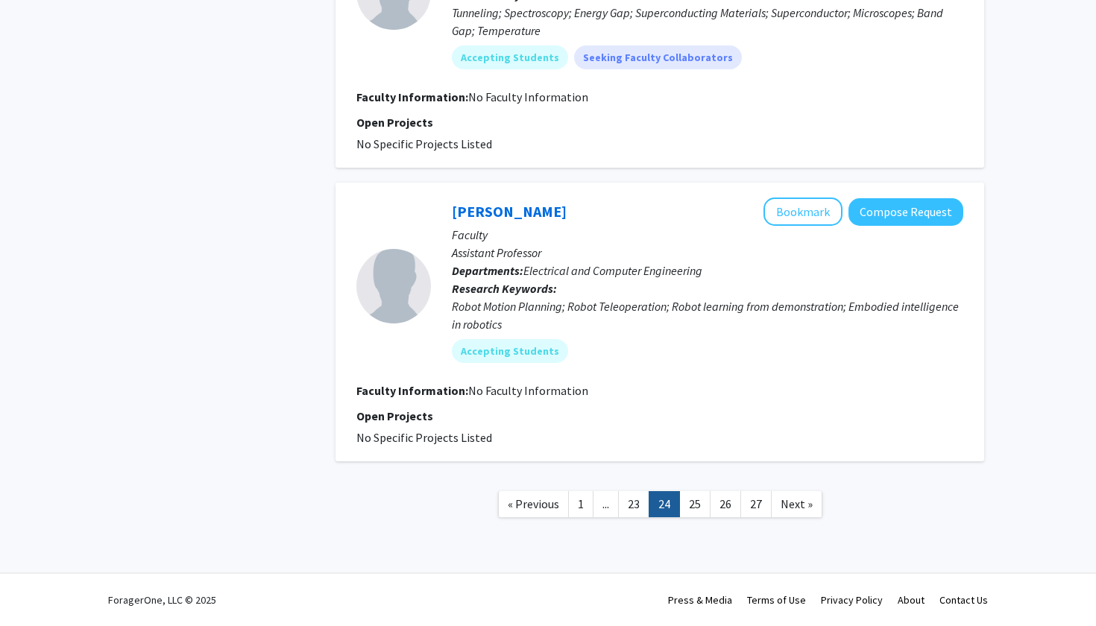
scroll to position [2458, 0]
click at [695, 510] on link "25" at bounding box center [694, 504] width 31 height 26
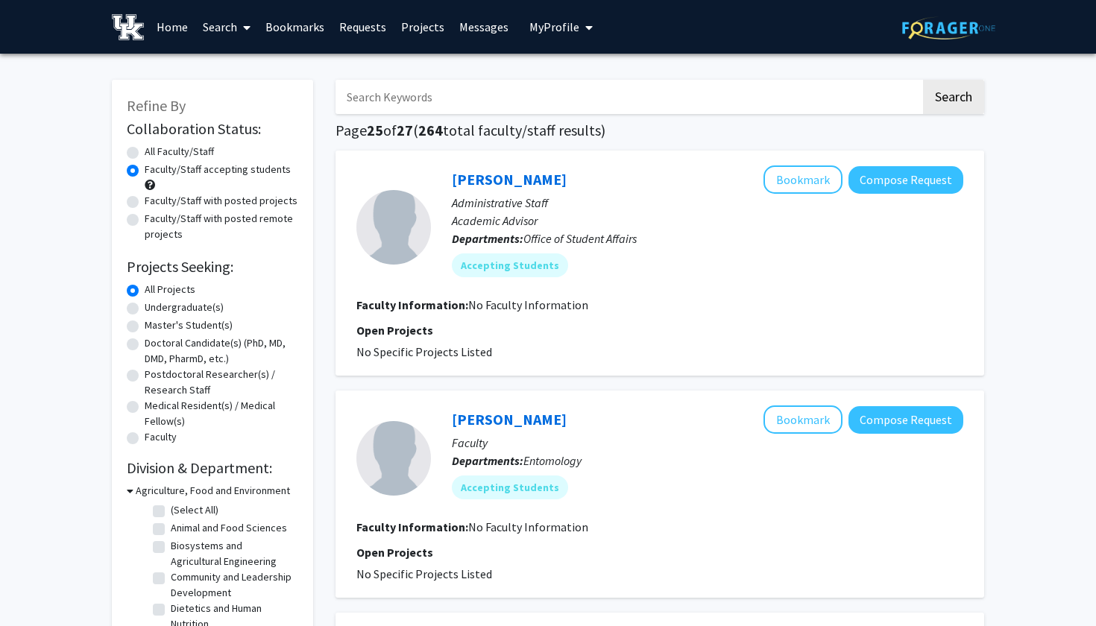
click at [383, 98] on input "Search Keywords" at bounding box center [628, 97] width 585 height 34
type input "Anika"
drag, startPoint x: 393, startPoint y: 119, endPoint x: 955, endPoint y: 108, distance: 562.3
click at [955, 108] on button "Search" at bounding box center [953, 97] width 61 height 34
radio input "true"
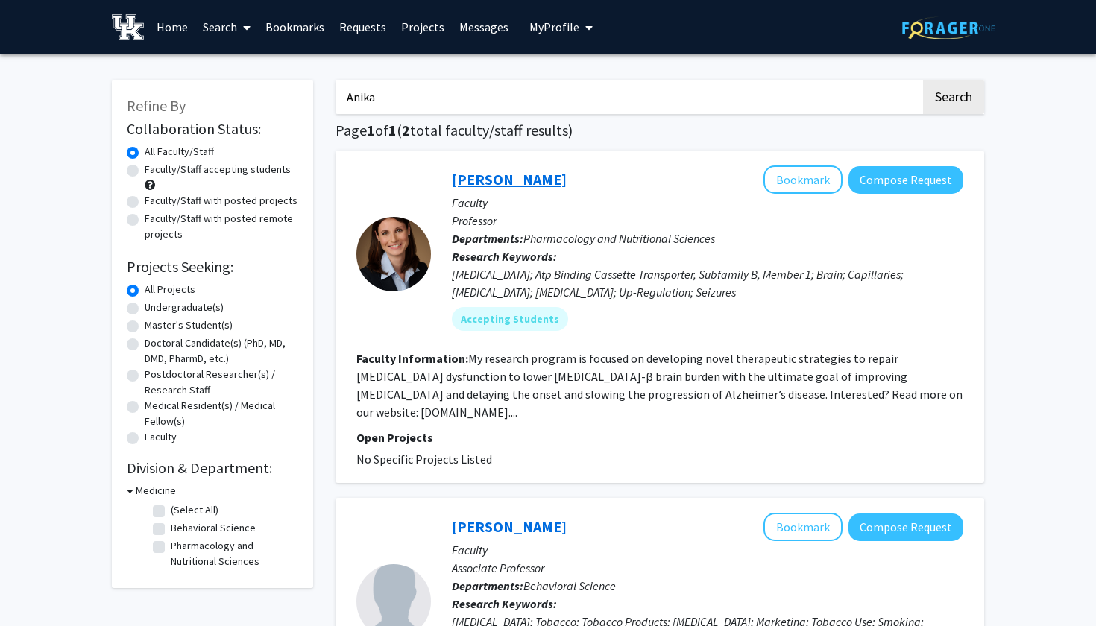
click at [501, 185] on link "Anika Hartz" at bounding box center [509, 179] width 115 height 19
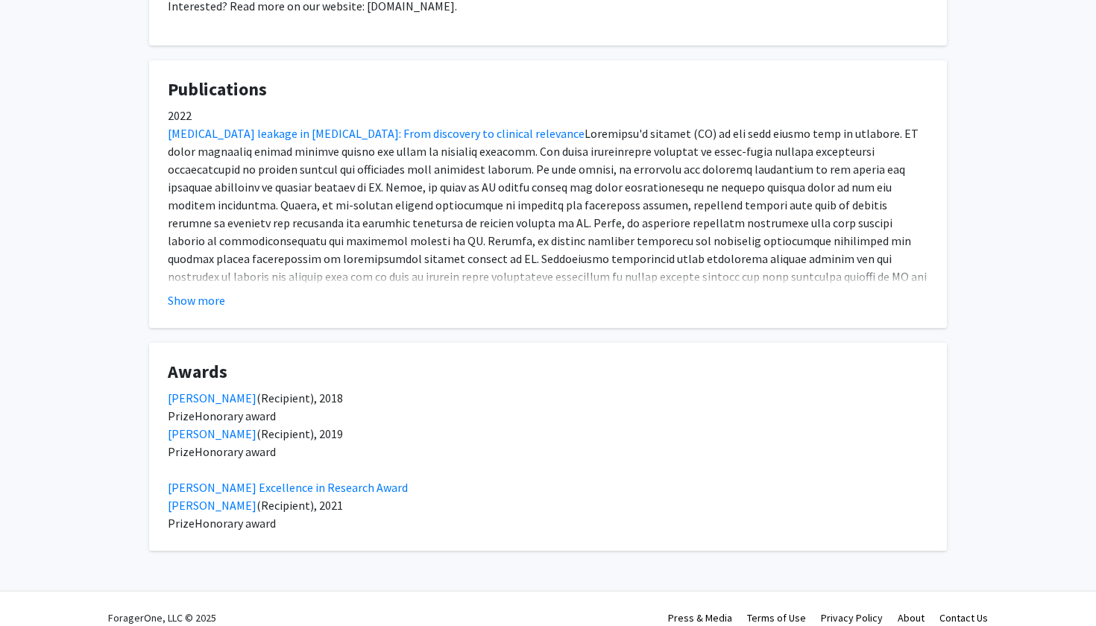
scroll to position [723, 0]
click at [208, 292] on button "Show more" at bounding box center [196, 301] width 57 height 18
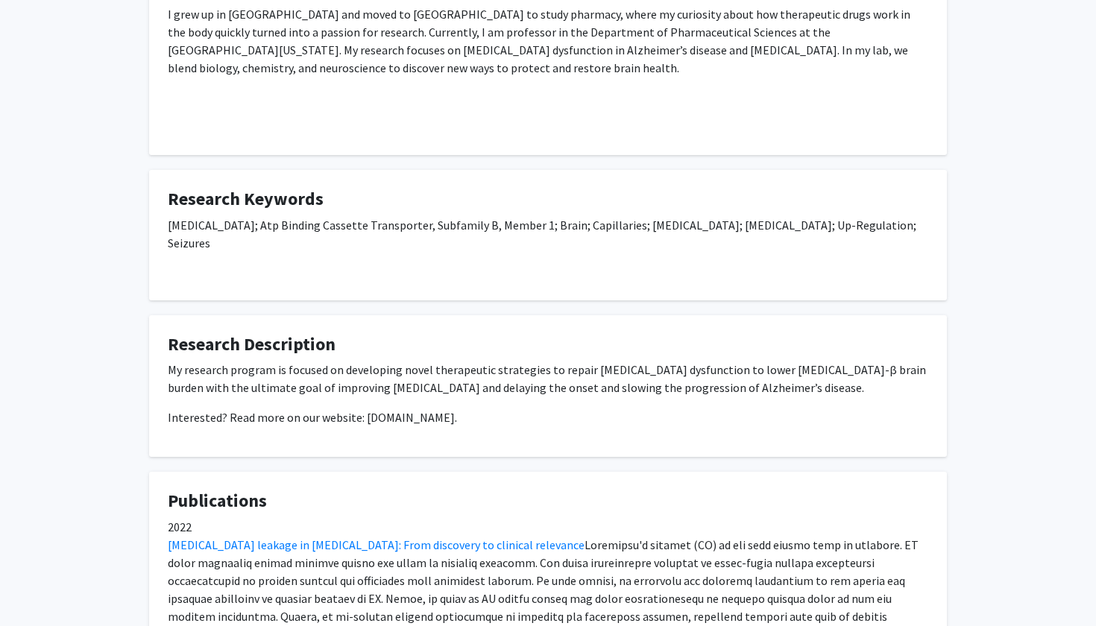
scroll to position [312, 0]
drag, startPoint x: 359, startPoint y: 402, endPoint x: 484, endPoint y: 402, distance: 125.3
click at [485, 409] on p "Interested? Read more on our website: bauerhartzlab.org." at bounding box center [548, 418] width 761 height 18
click at [484, 409] on p "Interested? Read more on our website: bauerhartzlab.org." at bounding box center [548, 418] width 761 height 18
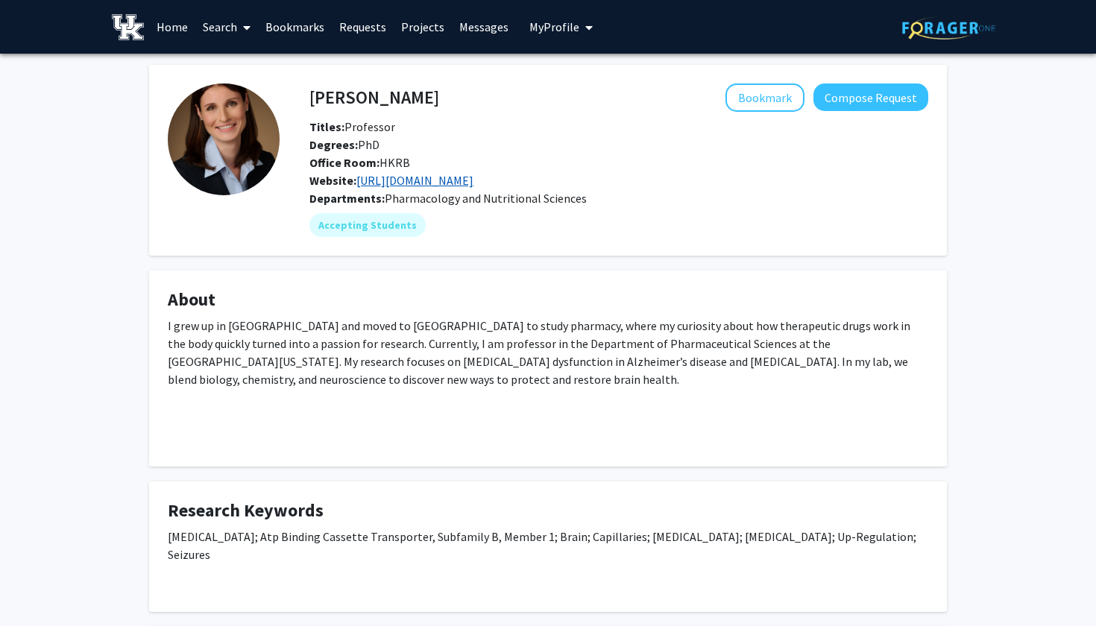
scroll to position [0, 0]
click at [447, 180] on link "https://bauerhartzlab.org/" at bounding box center [414, 180] width 117 height 15
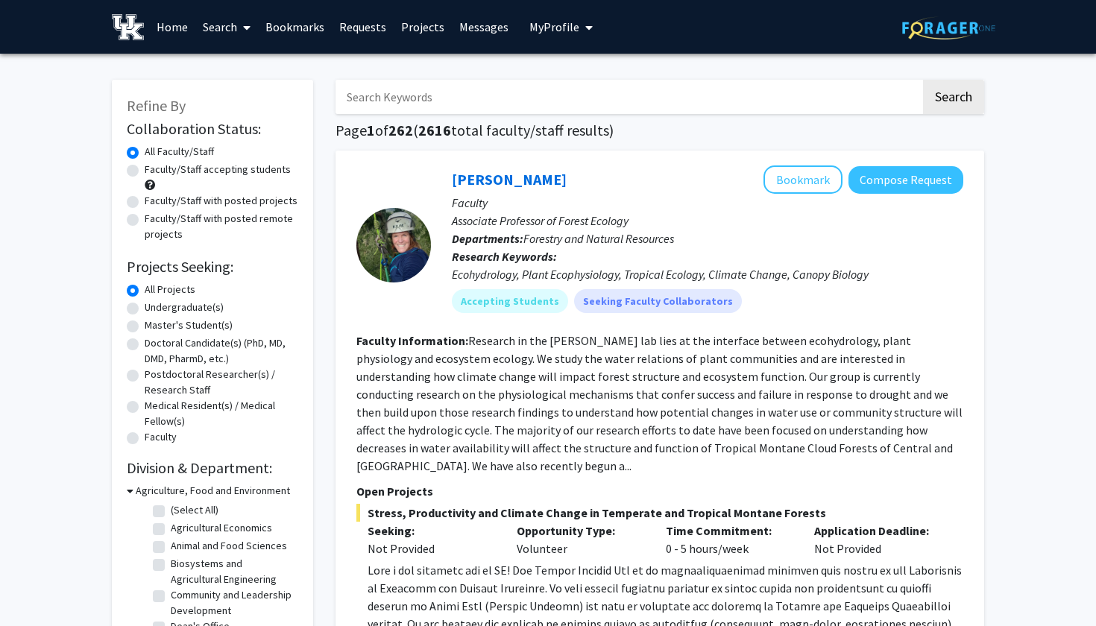
click at [463, 104] on input "Search Keywords" at bounding box center [628, 97] width 585 height 34
type input "cai"
click at [963, 99] on button "Search" at bounding box center [953, 97] width 61 height 34
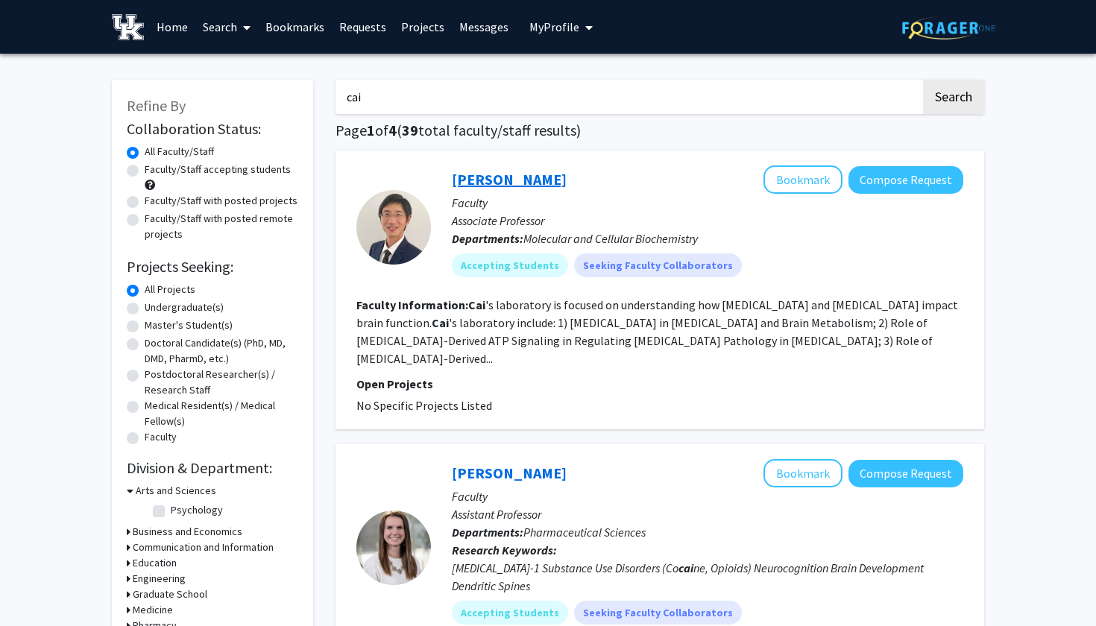
click at [488, 183] on link "Weikang Cai" at bounding box center [509, 179] width 115 height 19
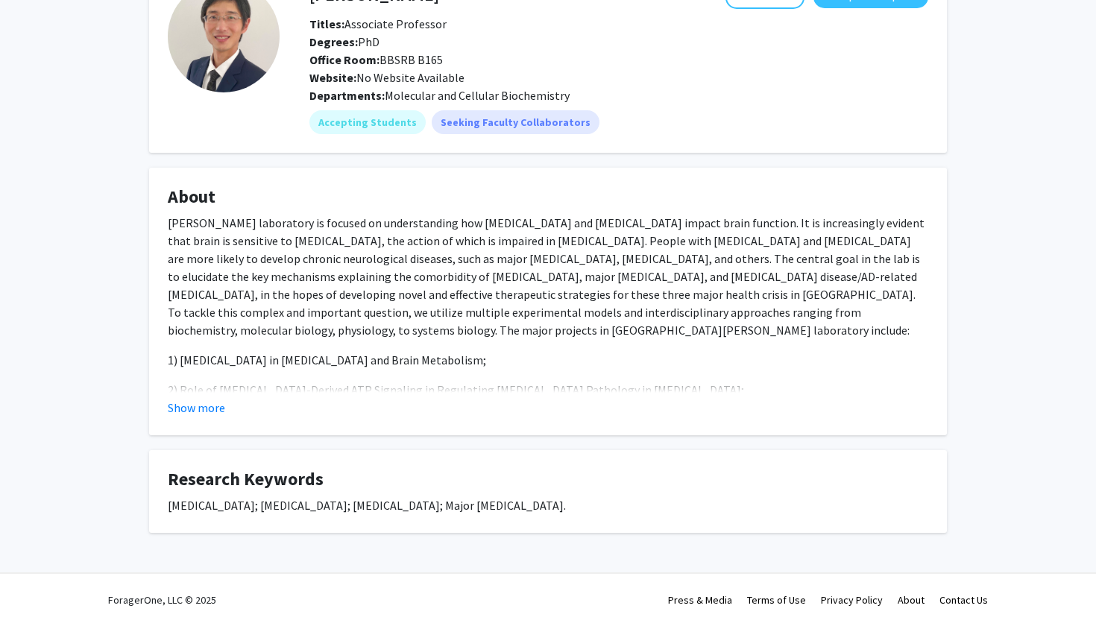
scroll to position [104, 0]
click at [209, 409] on button "Show more" at bounding box center [196, 408] width 57 height 18
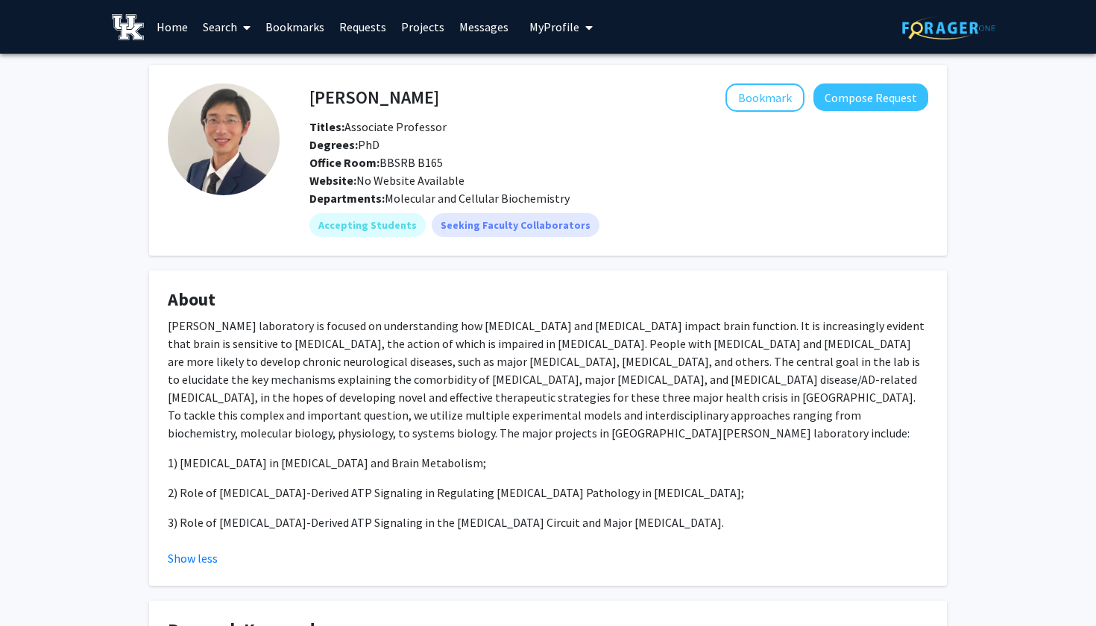
scroll to position [0, 0]
click at [227, 31] on link "Search" at bounding box center [226, 27] width 63 height 52
click at [243, 67] on span "Faculty/Staff" at bounding box center [250, 69] width 110 height 30
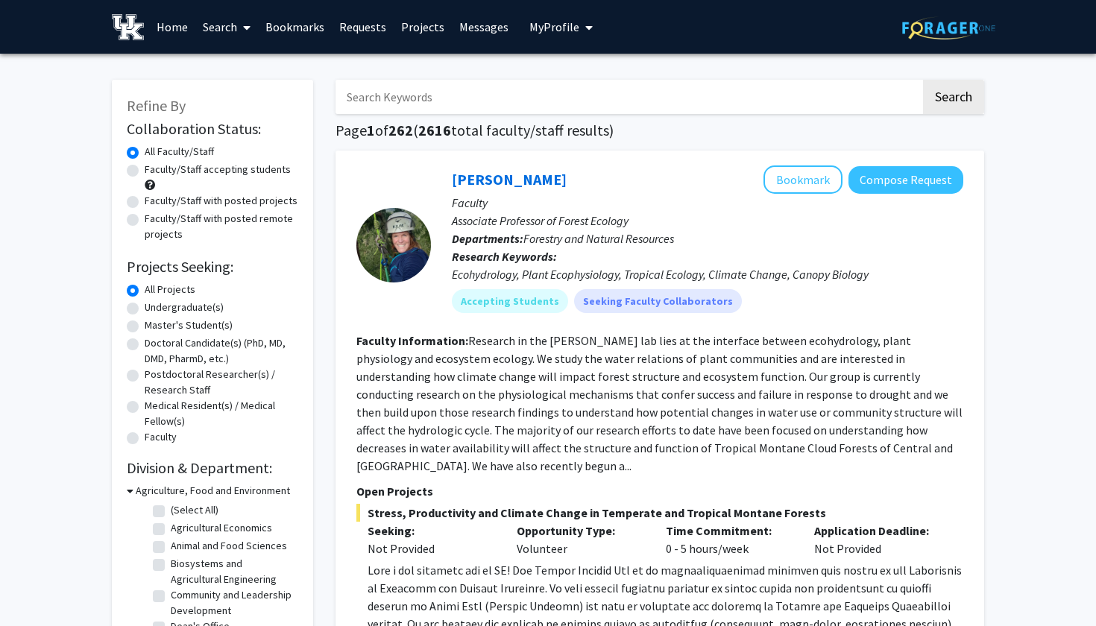
click at [430, 109] on input "Search Keywords" at bounding box center [628, 97] width 585 height 34
type input "sims"
click at [964, 91] on button "Search" at bounding box center [953, 97] width 61 height 34
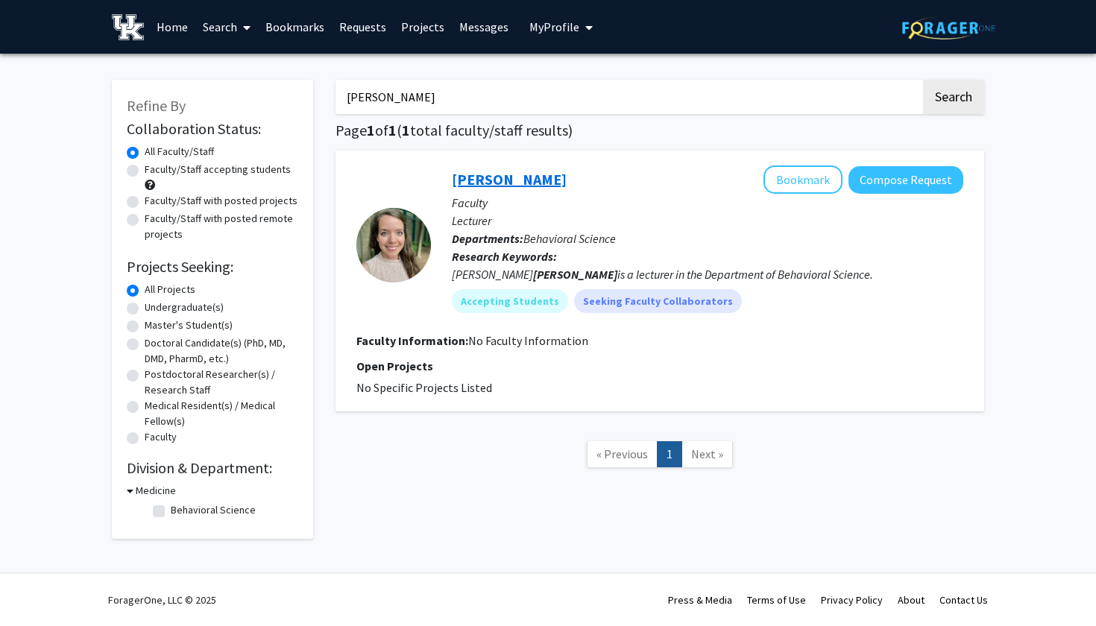
click at [495, 182] on link "Lillian Sims" at bounding box center [509, 179] width 115 height 19
